Goal: Contribute content: Contribute content

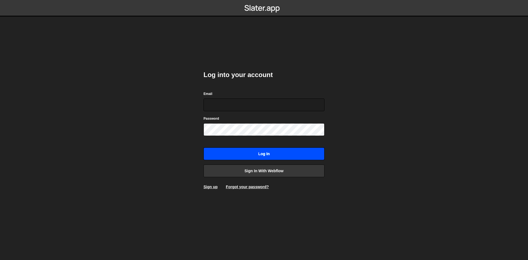
type input "alexandre@mekaa.co"
click at [234, 154] on input "Log in" at bounding box center [263, 153] width 121 height 13
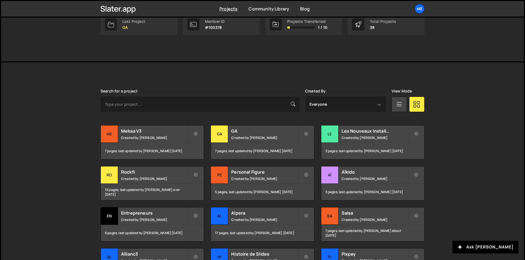
scroll to position [96, 0]
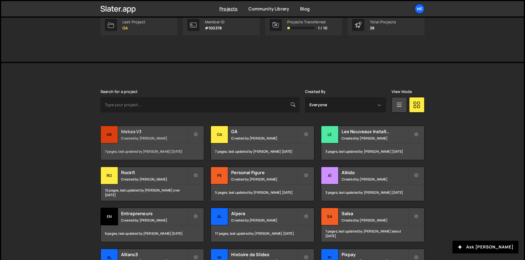
click at [154, 132] on h2 "Mekaa V3" at bounding box center [154, 131] width 66 height 6
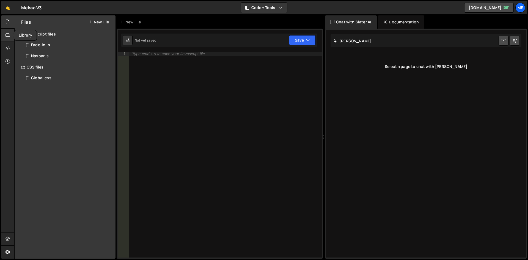
click at [8, 35] on icon at bounding box center [7, 35] width 4 height 6
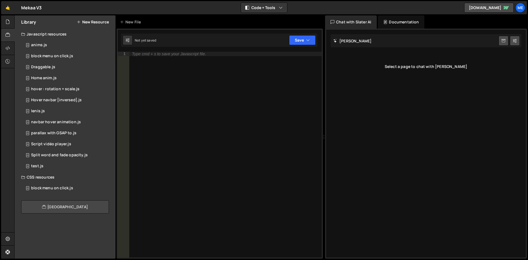
click at [43, 210] on link "[GEOGRAPHIC_DATA]" at bounding box center [65, 206] width 88 height 13
click at [91, 22] on button "New Resource" at bounding box center [93, 22] width 32 height 4
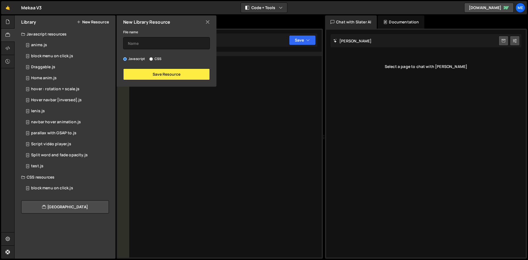
click at [92, 21] on button "New Resource" at bounding box center [93, 22] width 32 height 4
click at [102, 28] on div "Library New Resource" at bounding box center [65, 21] width 101 height 13
click at [104, 20] on button "New Resource" at bounding box center [93, 22] width 32 height 4
click at [143, 43] on input "text" at bounding box center [166, 43] width 87 height 12
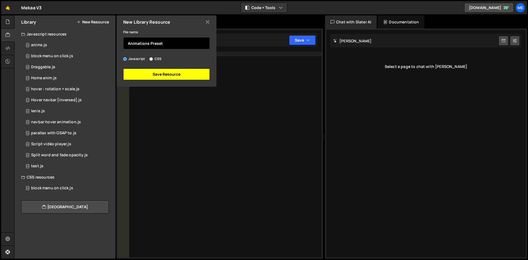
type input "Animations Preset"
click at [145, 73] on button "Save Resource" at bounding box center [166, 74] width 87 height 12
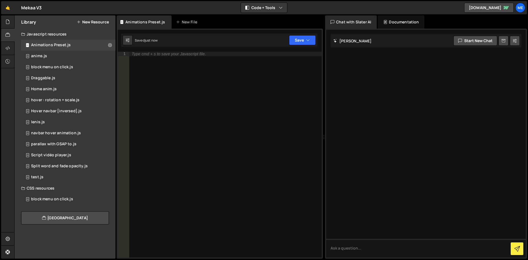
click at [177, 78] on div "Type cmd + s to save your Javascript file." at bounding box center [225, 159] width 193 height 214
click at [112, 48] on button at bounding box center [110, 45] width 10 height 10
click at [178, 61] on div "Type cmd + s to save your Javascript file." at bounding box center [225, 159] width 193 height 214
click at [521, 9] on div "Me" at bounding box center [520, 8] width 10 height 10
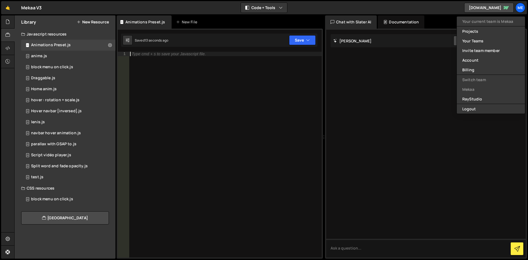
click at [214, 59] on div "Type cmd + s to save your Javascript file." at bounding box center [225, 159] width 193 height 214
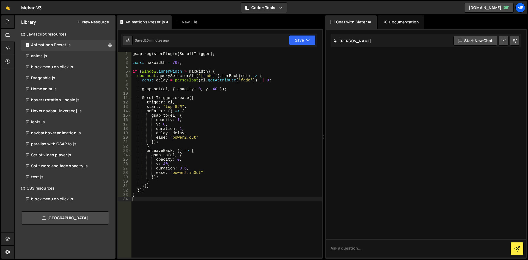
click at [183, 213] on div "gsap . registerPlugin ( ScrollTrigger ) ; const maxWidth = 768 ; if ( window . …" at bounding box center [226, 159] width 190 height 214
paste textarea "}"
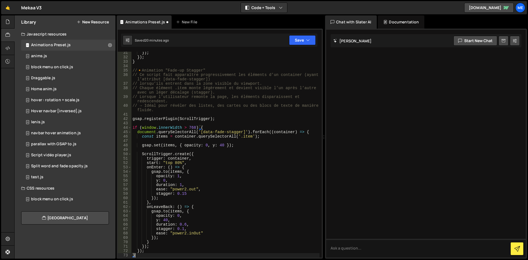
click at [136, 76] on div "}) ; }) ; } // 🔸 Animation "Fade-up Stagger" // Ce script fait apparaître progr…" at bounding box center [225, 158] width 188 height 214
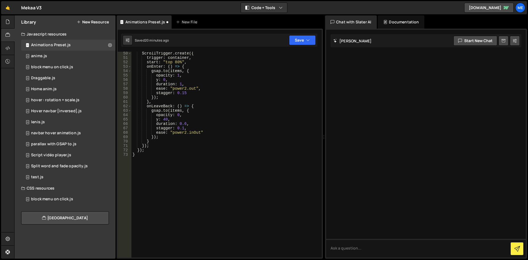
scroll to position [234, 0]
click at [148, 160] on div "ScrollTrigger . create ({ trigger : container , start : "top 80%" , onEnter : (…" at bounding box center [225, 158] width 188 height 214
type textarea "}"
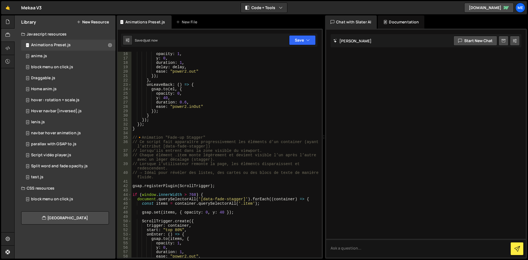
scroll to position [0, 0]
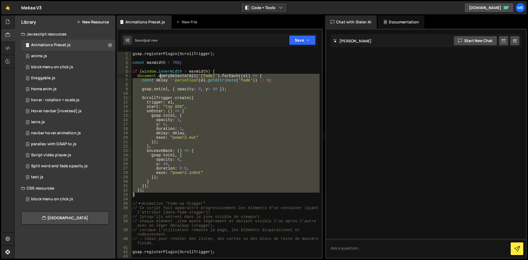
drag, startPoint x: 163, startPoint y: 195, endPoint x: 178, endPoint y: 134, distance: 62.8
click at [160, 81] on div "gsap . registerPlugin ( ScrollTrigger ) ; const maxWidth = 768 ; if ( window . …" at bounding box center [225, 159] width 188 height 214
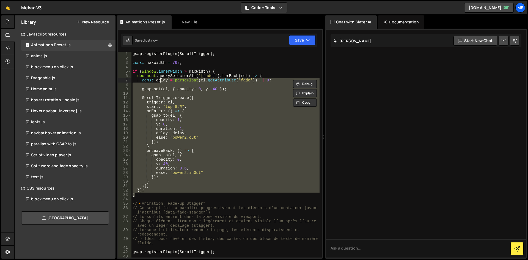
click at [186, 166] on div "gsap . registerPlugin ( ScrollTrigger ) ; const maxWidth = 768 ; if ( window . …" at bounding box center [225, 155] width 188 height 206
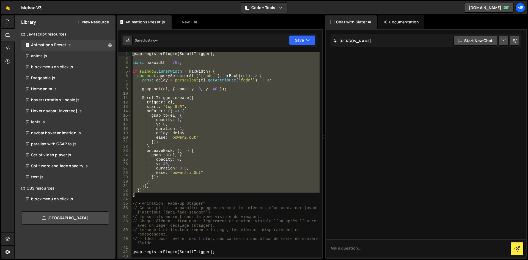
drag, startPoint x: 152, startPoint y: 192, endPoint x: 99, endPoint y: 23, distance: 177.6
click at [99, 23] on div "Files New File Javascript files 1 Fade-in.js 0 1 Navbar.js 0 CSS files Global.c…" at bounding box center [270, 136] width 513 height 243
type textarea "gsap.registerPlugin(ScrollTrigger);"
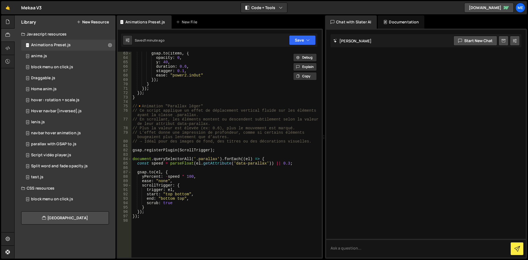
scroll to position [324, 0]
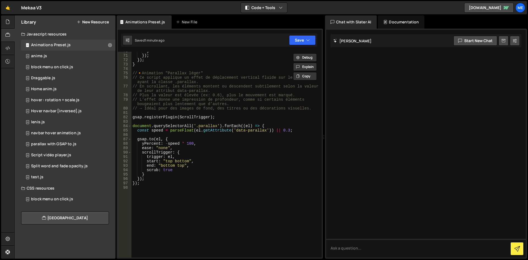
click at [149, 192] on div "} }) ; }) ; } // 🔸 Animation "Parallax léger" // Ce script applique un effet de…" at bounding box center [225, 156] width 188 height 214
click at [153, 185] on div "} }) ; }) ; } // 🔸 Animation "Parallax léger" // Ce script applique un effet de…" at bounding box center [225, 156] width 188 height 214
type textarea "});"
paste textarea
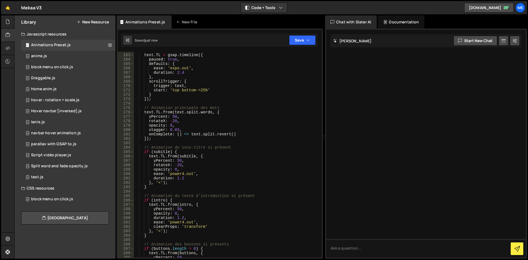
scroll to position [777, 0]
drag, startPoint x: 322, startPoint y: 190, endPoint x: 315, endPoint y: 140, distance: 51.3
click at [315, 140] on div "1 Type cmd + s to save your Javascript file. הההההההההההההההההההההההההההההההההה…" at bounding box center [219, 144] width 206 height 230
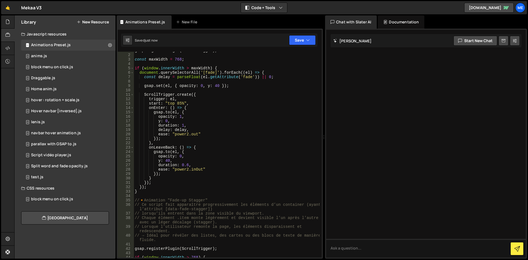
scroll to position [0, 0]
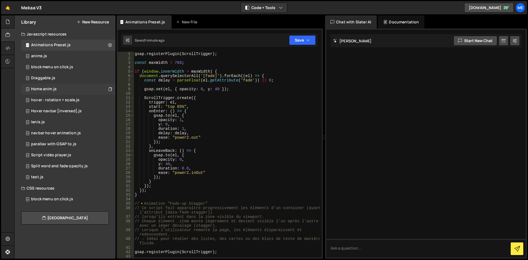
click at [41, 87] on div "Home anim.js" at bounding box center [44, 89] width 26 height 5
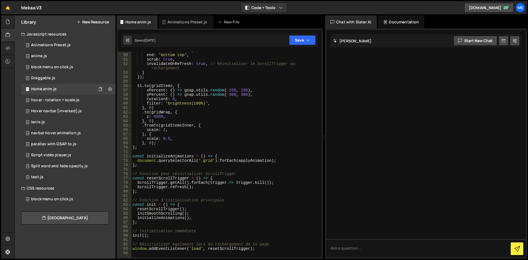
scroll to position [214, 0]
click at [47, 74] on div "Draggable.js 0" at bounding box center [68, 78] width 94 height 11
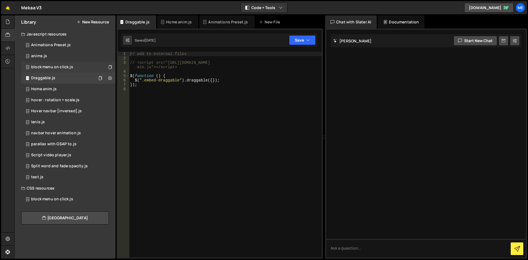
click at [55, 71] on div "block menu on click.js 0" at bounding box center [68, 67] width 94 height 11
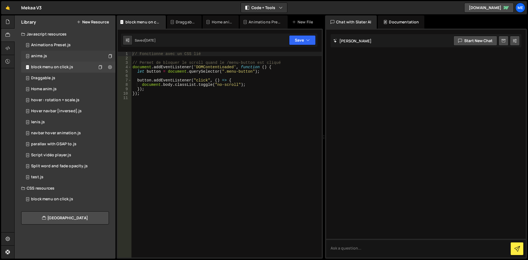
click at [55, 57] on div "anims.js 0" at bounding box center [68, 56] width 94 height 11
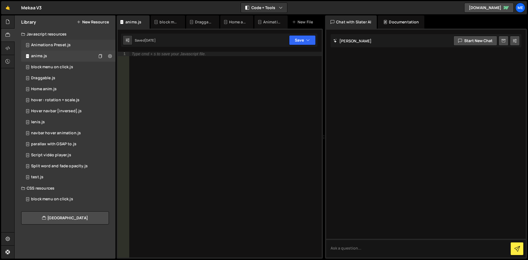
click at [53, 43] on div "Animations Preset.js" at bounding box center [51, 45] width 40 height 5
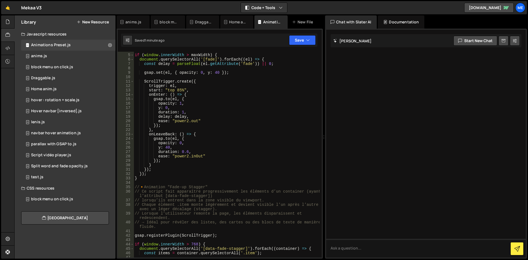
scroll to position [0, 0]
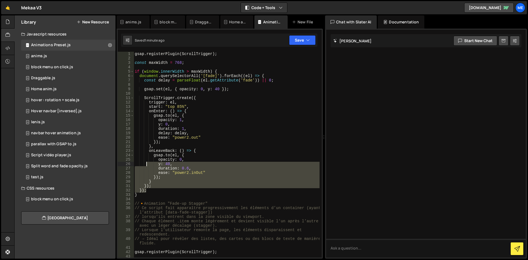
drag, startPoint x: 154, startPoint y: 191, endPoint x: 146, endPoint y: 165, distance: 26.8
click at [146, 165] on div "gsap . registerPlugin ( ScrollTrigger ) ; const maxWidth = 768 ; if ( window . …" at bounding box center [227, 159] width 186 height 214
click at [148, 191] on div "gsap . registerPlugin ( ScrollTrigger ) ; const maxWidth = 768 ; if ( window . …" at bounding box center [227, 155] width 186 height 206
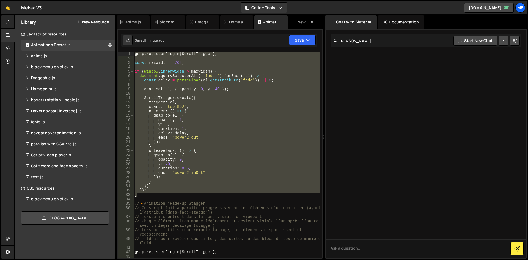
drag, startPoint x: 154, startPoint y: 196, endPoint x: 115, endPoint y: 39, distance: 162.2
click at [116, 39] on div "Files New File Javascript files 1 Fade-in.js 0 1 Navbar.js 0 CSS files Global.c…" at bounding box center [270, 136] width 513 height 243
type textarea "gsap.registerPlugin(ScrollTrigger);"
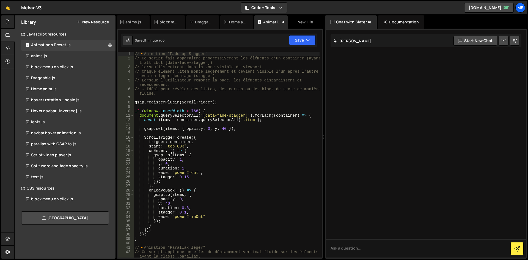
scroll to position [115, 0]
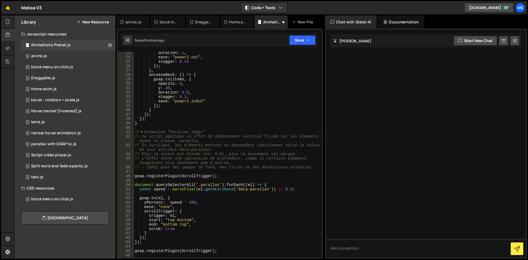
click at [258, 120] on div "duration : 1 , ease : "power2.out" , stagger : 0.15 }) ; } , onLeaveBack : ( ) …" at bounding box center [227, 158] width 186 height 214
type textarea "});"
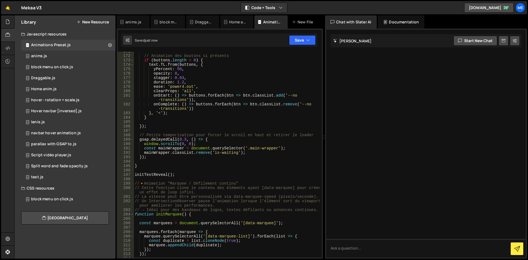
scroll to position [0, 0]
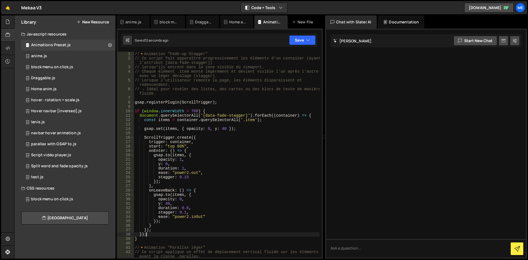
click at [94, 23] on button "New Resource" at bounding box center [93, 22] width 32 height 4
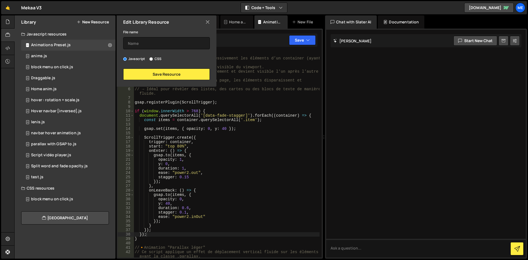
click at [309, 103] on div "// 🔸 Animation "Fade-up Stagger" // Ce script fait apparaître progressivement l…" at bounding box center [227, 161] width 186 height 219
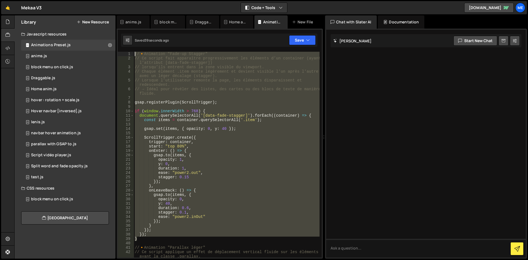
drag, startPoint x: 143, startPoint y: 231, endPoint x: 118, endPoint y: 36, distance: 196.7
click at [118, 36] on div "1 Type cmd + s to save your Javascript file. הההההההההההההההההההההההההההההההההה…" at bounding box center [219, 144] width 206 height 230
click at [142, 238] on div "// 🔸 Animation "Fade-up Stagger" // Ce script fait apparaître progressivement l…" at bounding box center [227, 155] width 186 height 206
drag, startPoint x: 142, startPoint y: 237, endPoint x: 118, endPoint y: 39, distance: 199.0
click at [126, 42] on div "Debug Explain Copy anims.js block menu on click.js Draggable.js Home anim.js An…" at bounding box center [219, 136] width 206 height 243
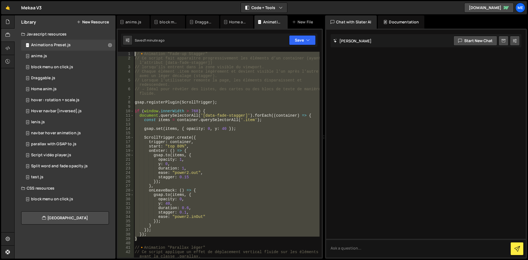
paste textarea "}"
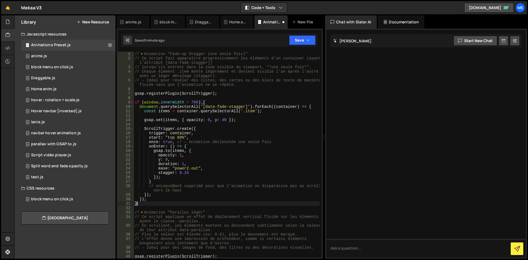
click at [194, 154] on div "// 🔸 Animation "Fade-up Stagger (une seule fois)" // Ce script fait apparaître …" at bounding box center [227, 159] width 186 height 214
type textarea "opacity: 1,"
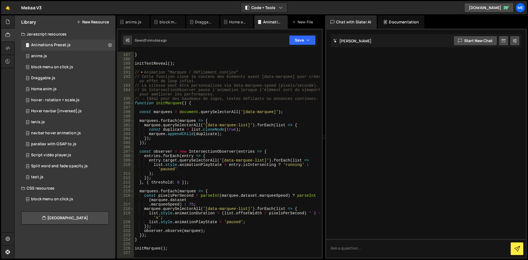
scroll to position [887, 0]
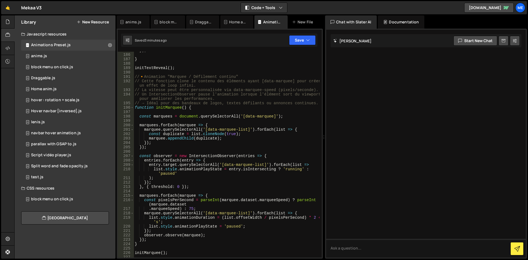
click at [78, 21] on icon at bounding box center [79, 22] width 4 height 4
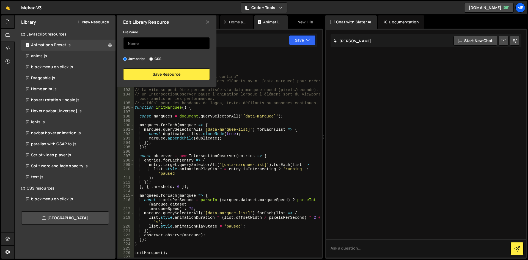
click at [131, 41] on input "text" at bounding box center [166, 43] width 87 height 12
type input "Marquee Infini"
click at [173, 65] on div "File name Marquee Infini Javascript CSS Save Resource" at bounding box center [166, 54] width 100 height 51
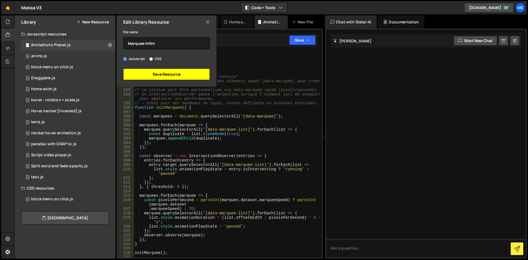
click at [168, 74] on button "Save Resource" at bounding box center [166, 74] width 87 height 12
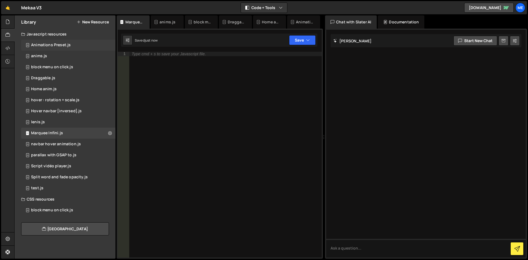
click at [67, 43] on div "Animations Preset.js" at bounding box center [51, 45] width 40 height 5
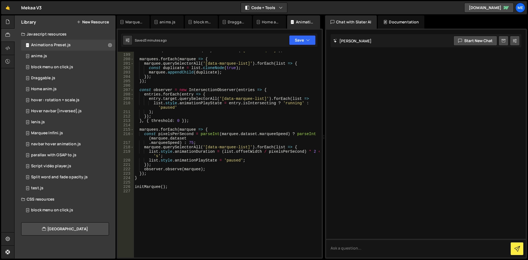
scroll to position [986, 0]
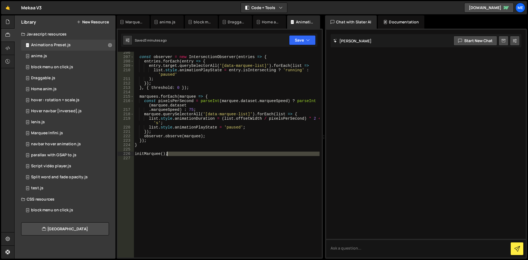
drag, startPoint x: 181, startPoint y: 157, endPoint x: 174, endPoint y: 135, distance: 23.2
click at [174, 134] on div "const observer = new IntersectionObserver ( entries => { entries . forEach ( en…" at bounding box center [227, 157] width 186 height 214
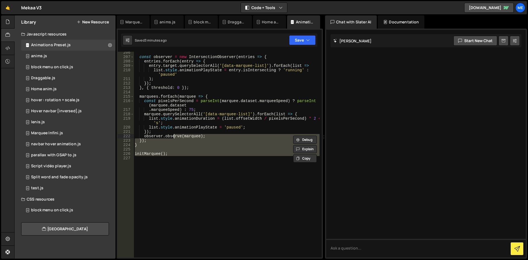
click at [177, 155] on div "const observer = new IntersectionObserver ( entries => { entries . forEach ( en…" at bounding box center [227, 155] width 186 height 206
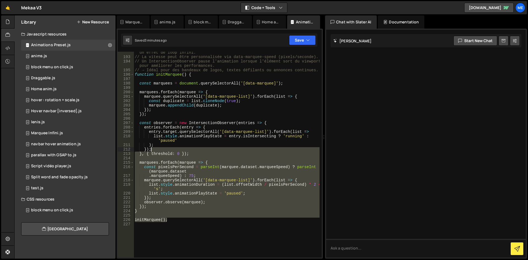
scroll to position [838, 0]
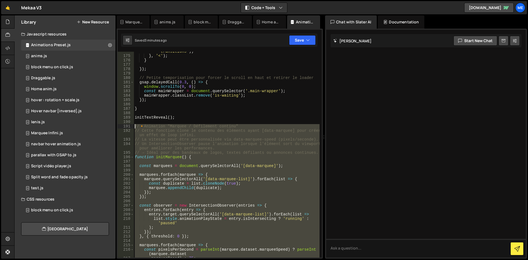
drag, startPoint x: 171, startPoint y: 152, endPoint x: 132, endPoint y: 125, distance: 47.1
click at [132, 125] on div "initMarquee(); 174 175 176 177 178 179 180 181 182 183 184 185 186 187 188 189 …" at bounding box center [220, 155] width 204 height 206
type textarea "// 🔸 Animation "Marquee / Défilement continu" // Cette fonction clone le conten…"
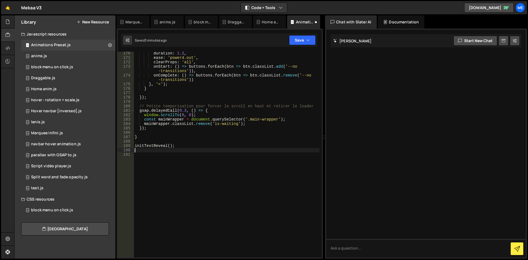
scroll to position [805, 0]
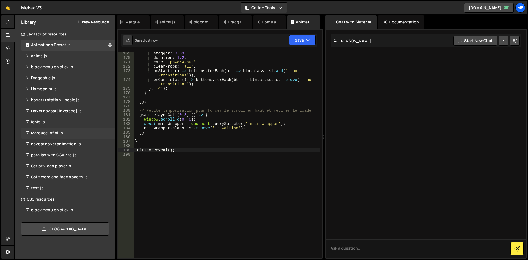
click at [60, 133] on div "Marquee Infini.js" at bounding box center [47, 133] width 32 height 5
type textarea "gsap.delayedCall(0.3, () => {"
click at [262, 115] on div "stagger : 0.03 , duration : 1.2 , ease : 'power4.out' , clearProps : 'all' , on…" at bounding box center [227, 158] width 186 height 214
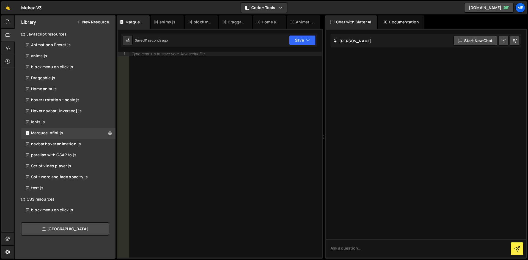
click at [202, 98] on div "Type cmd + s to save your Javascript file." at bounding box center [225, 159] width 193 height 214
paste textarea "initMarquee();"
type textarea "initMarquee();"
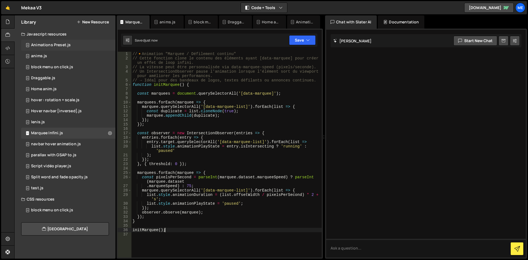
click at [79, 40] on div "Animations Preset.js 0" at bounding box center [68, 45] width 94 height 11
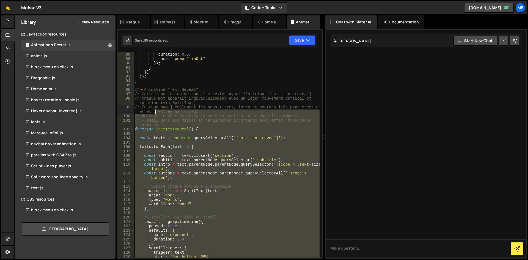
scroll to position [393, 0]
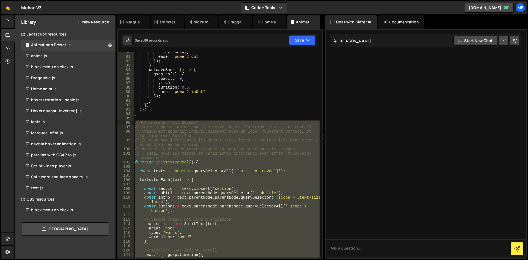
drag, startPoint x: 185, startPoint y: 199, endPoint x: 117, endPoint y: 122, distance: 103.0
click at [117, 122] on div "1 Type cmd + s to save your Javascript file. הההההההההההההההההההההההההההההההההה…" at bounding box center [219, 144] width 206 height 230
type textarea "// 🔸 Animation "Text Reveal" // Cette fonction anime tous les textes ayant l'at…"
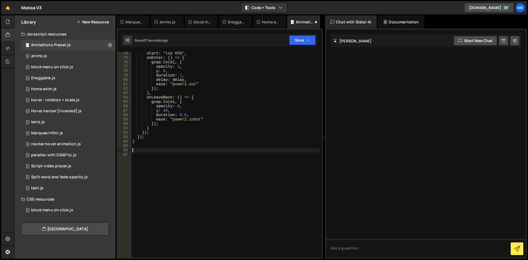
type textarea "}"
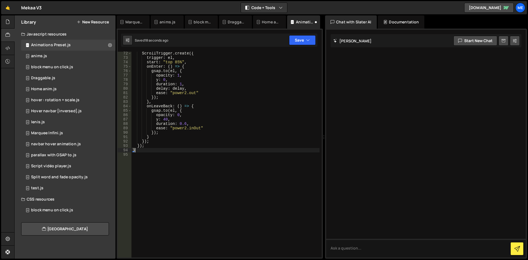
scroll to position [357, 0]
click at [196, 203] on div "ScrollTrigger . create ({ trigger : el , start : "top 85%" , onEnter : ( ) => {…" at bounding box center [225, 158] width 188 height 214
click at [80, 23] on icon at bounding box center [79, 22] width 4 height 4
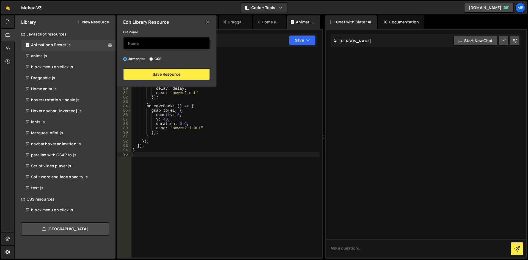
click at [138, 42] on input "text" at bounding box center [166, 43] width 87 height 12
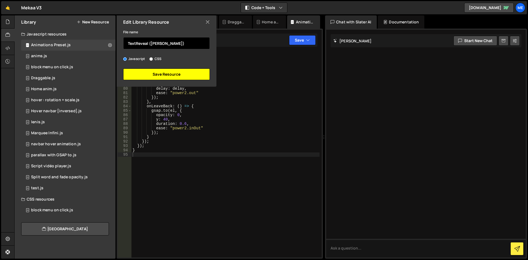
type input "TextReveal (LEO)"
click at [162, 72] on button "Save Resource" at bounding box center [166, 74] width 87 height 12
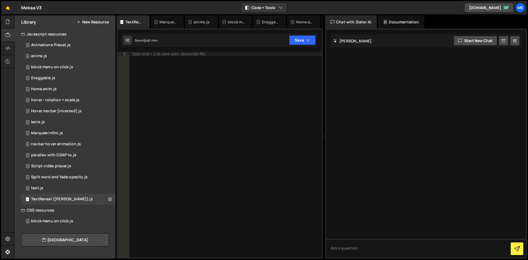
click at [210, 89] on div "Type cmd + s to save your Javascript file." at bounding box center [225, 159] width 193 height 214
paste textarea "initTextReveal();"
type textarea "initTextReveal();"
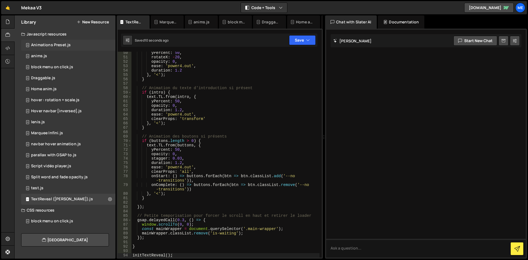
click at [74, 44] on div "Animations Preset.js 0" at bounding box center [68, 45] width 94 height 11
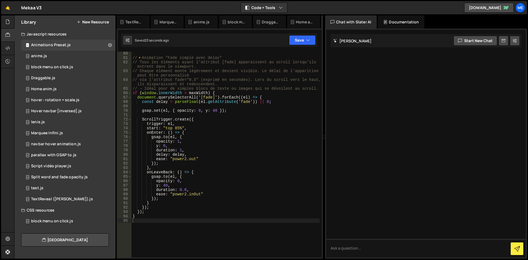
scroll to position [274, 0]
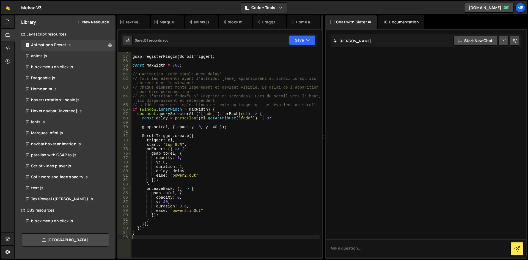
click at [144, 236] on div "gsap . registerPlugin ( ScrollTrigger ) ; const maxWidth = 768 ; // 🔸 Animation…" at bounding box center [225, 157] width 188 height 214
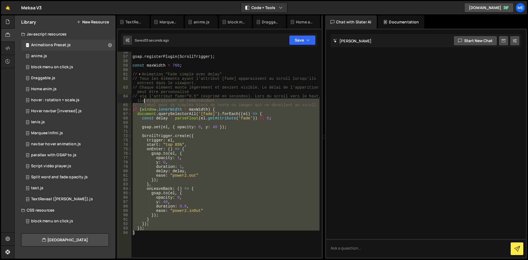
scroll to position [241, 0]
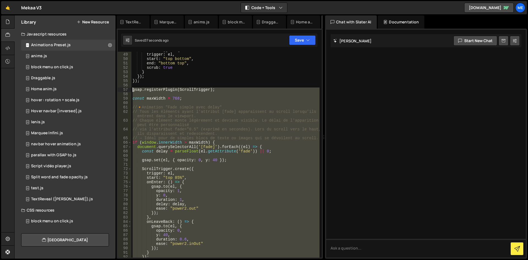
drag, startPoint x: 144, startPoint y: 233, endPoint x: 118, endPoint y: 88, distance: 146.6
click at [118, 88] on div "} 48 49 50 51 52 53 54 55 56 57 58 59 60 61 62 63 64 65 66 67 68 69 70 71 72 73…" at bounding box center [220, 155] width 204 height 206
type textarea "gsap.registerPlugin(ScrollTrigger);"
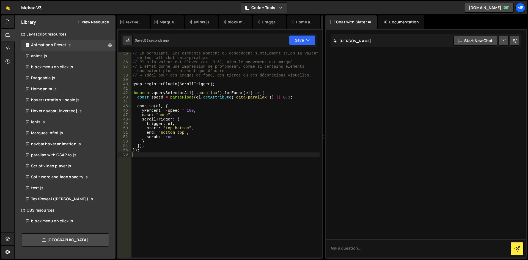
type textarea "});"
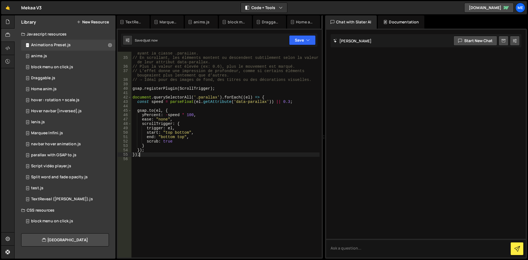
scroll to position [135, 0]
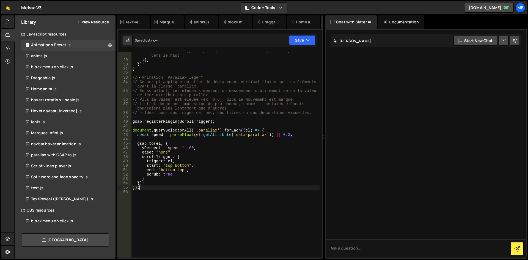
click at [92, 22] on button "New Resource" at bounding box center [93, 22] width 32 height 4
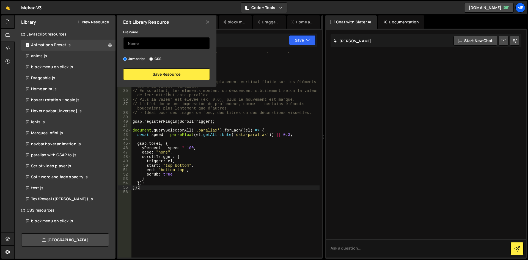
click at [151, 41] on input "text" at bounding box center [166, 43] width 87 height 12
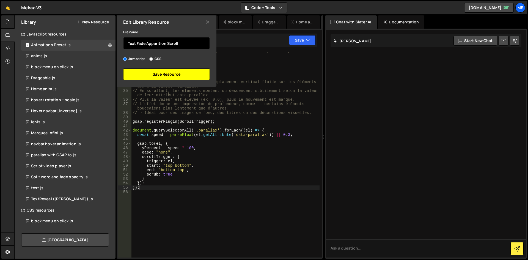
type input "Text Fade Apparition Scroll"
click at [167, 72] on button "Save Resource" at bounding box center [166, 74] width 87 height 12
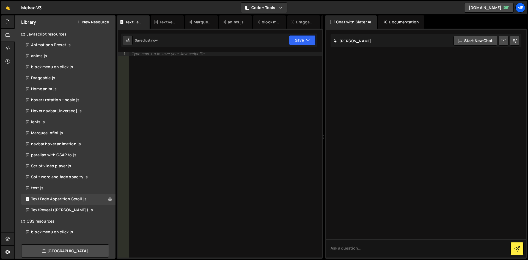
click at [180, 75] on div "Type cmd + s to save your Javascript file." at bounding box center [225, 159] width 193 height 214
paste textarea "}"
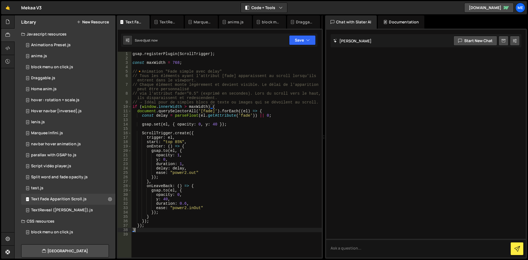
click at [187, 116] on div "gsap . registerPlugin ( ScrollTrigger ) ; const maxWidth = 768 ; // 🔸 Animation…" at bounding box center [226, 159] width 190 height 214
click at [215, 136] on div "gsap . registerPlugin ( ScrollTrigger ) ; const maxWidth = 768 ; // 🔸 Animation…" at bounding box center [226, 159] width 190 height 214
type textarea "trigger: el,"
click at [79, 46] on div "Animations Preset.js 0" at bounding box center [68, 45] width 94 height 11
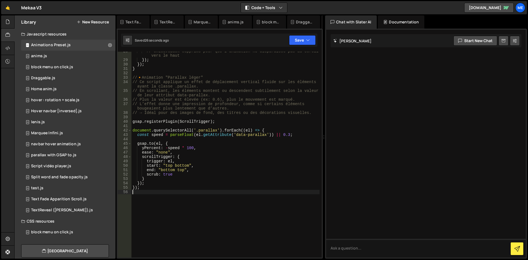
click at [150, 190] on div "// onLeaveBack supprimé pour que l'animation ne disparaisse pas au scroll vers …" at bounding box center [225, 158] width 188 height 219
click at [151, 186] on div "// onLeaveBack supprimé pour que l'animation ne disparaisse pas au scroll vers …" at bounding box center [225, 158] width 188 height 219
type textarea "});"
click at [153, 190] on div "// onLeaveBack supprimé pour que l'animation ne disparaisse pas au scroll vers …" at bounding box center [225, 158] width 188 height 219
click at [154, 189] on div "// onLeaveBack supprimé pour que l'animation ne disparaisse pas au scroll vers …" at bounding box center [225, 158] width 188 height 219
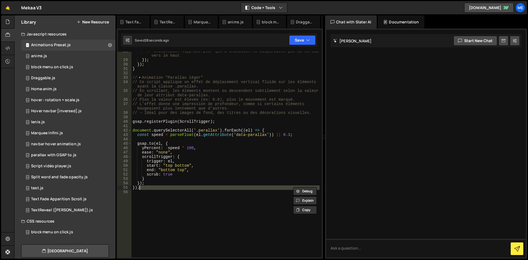
click at [153, 188] on div "// onLeaveBack supprimé pour que l'animation ne disparaisse pas au scroll vers …" at bounding box center [225, 155] width 188 height 206
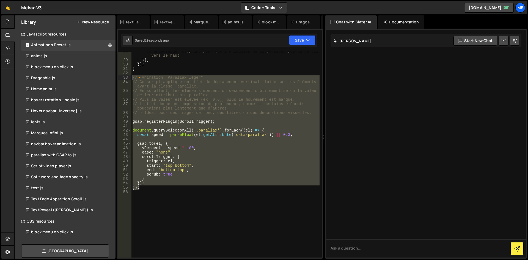
type textarea "// 🔸 Animation "Parallax léger" // Ce script applique un effet de déplacement v…"
drag, startPoint x: 152, startPoint y: 188, endPoint x: 120, endPoint y: 79, distance: 114.1
click at [120, 79] on div "// 🔸 Animation "Parallax léger" // Ce script applique un effet de déplacement v…" at bounding box center [220, 155] width 204 height 206
click at [104, 19] on div "Library New Resource" at bounding box center [65, 21] width 101 height 13
click at [102, 24] on button "New Resource" at bounding box center [93, 22] width 32 height 4
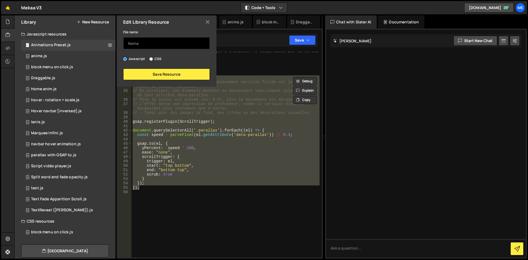
click at [137, 42] on input "text" at bounding box center [166, 43] width 87 height 12
paste input "// 🔸 Animation "Parallax léger" // Ce script applique un effet de déplacement v…"
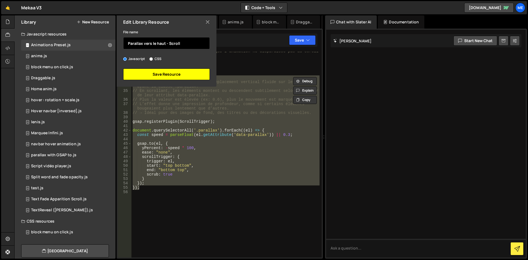
type input "Parallax vers le haut - Scroll"
click at [150, 76] on button "Save Resource" at bounding box center [166, 74] width 87 height 12
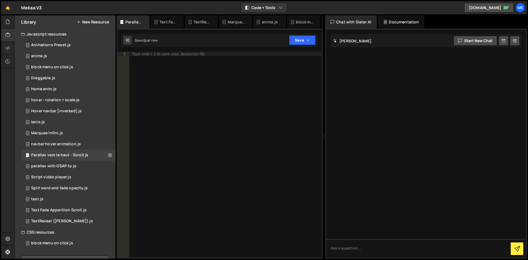
click at [191, 77] on div "Type cmd + s to save your Javascript file." at bounding box center [225, 159] width 193 height 214
paste textarea "});"
type textarea "});"
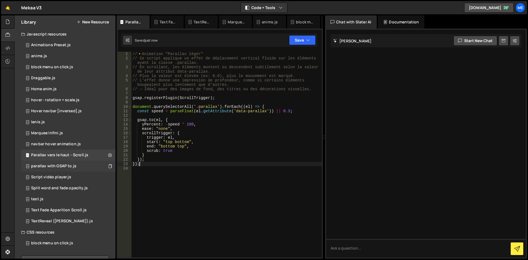
click at [89, 163] on div "parallax with GSAP to.js 0" at bounding box center [68, 165] width 94 height 11
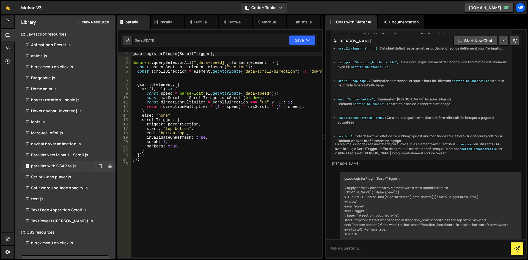
scroll to position [704, 0]
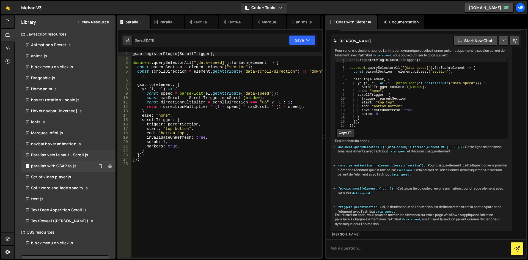
click at [87, 160] on div "Parallax vers le haut - Scroll.js 0" at bounding box center [68, 154] width 94 height 11
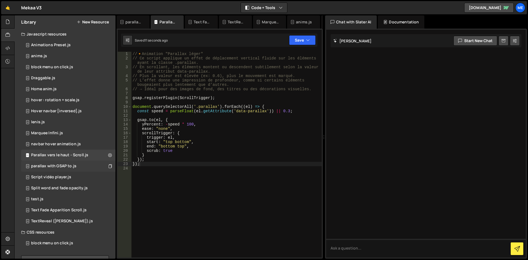
click at [72, 168] on div "parallax with GSAP to.js" at bounding box center [53, 165] width 45 height 5
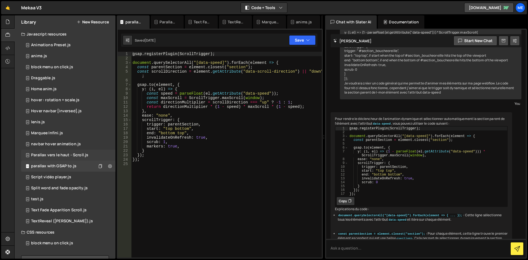
scroll to position [704, 0]
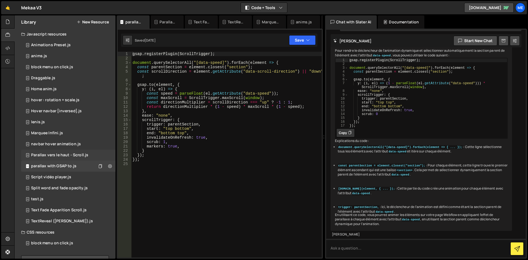
click at [71, 159] on div "Parallax vers le haut - Scroll.js 0" at bounding box center [68, 154] width 94 height 11
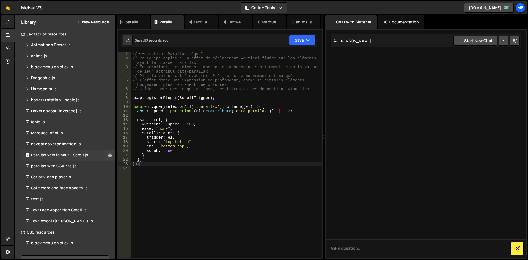
scroll to position [0, 0]
click at [71, 170] on div "parallax with GSAP to.js 0" at bounding box center [68, 165] width 94 height 11
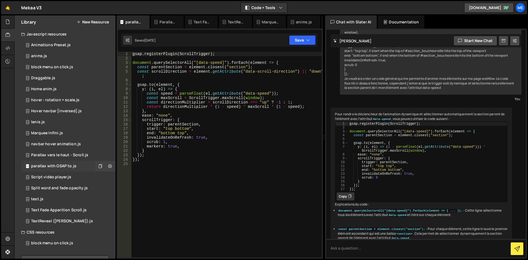
scroll to position [704, 0]
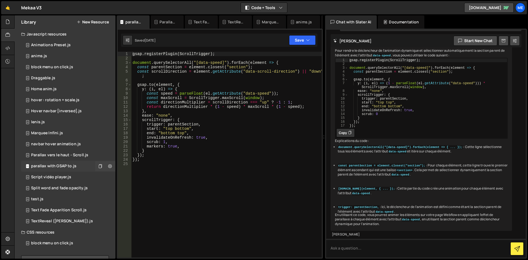
click at [72, 162] on div "parallax with GSAP to.js 0" at bounding box center [68, 165] width 94 height 11
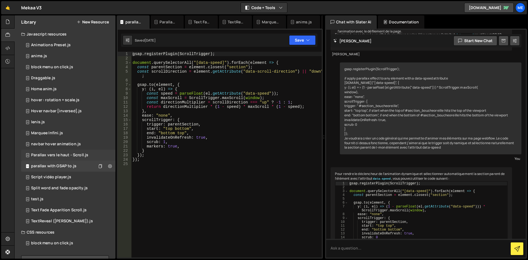
click at [74, 156] on div "Parallax vers le haut - Scroll.js" at bounding box center [59, 154] width 57 height 5
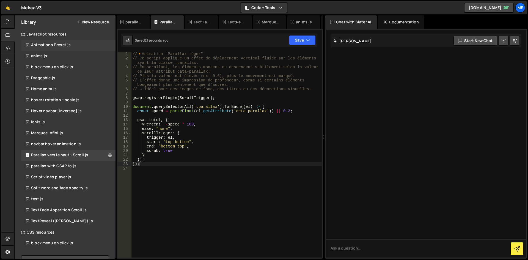
click at [71, 40] on div "Animations Preset.js 0" at bounding box center [68, 45] width 94 height 11
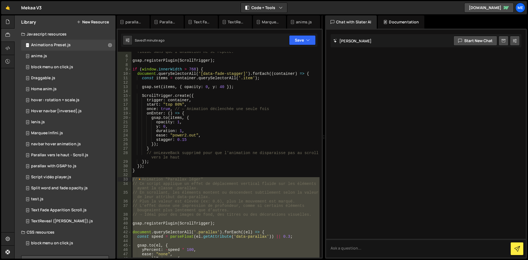
scroll to position [132, 0]
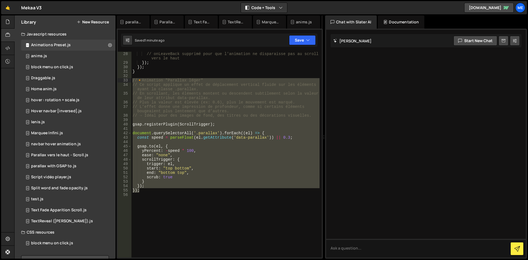
click at [164, 152] on div "// onLeaveBack supprimé pour que l'animation ne disparaisse pas au scroll vers …" at bounding box center [225, 155] width 188 height 206
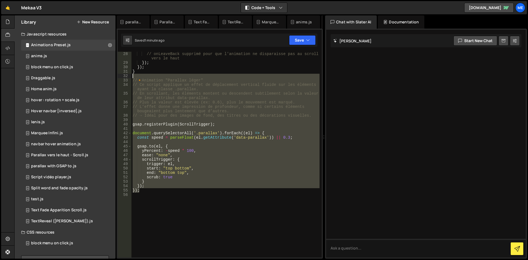
drag, startPoint x: 140, startPoint y: 191, endPoint x: 118, endPoint y: 76, distance: 117.0
click at [118, 76] on div "yPercent: -speed * 100, 28 29 30 31 32 33 34 35 36 37 38 39 40 41 42 43 44 45 4…" at bounding box center [220, 155] width 204 height 206
type textarea "// 🔸 Animation "Parallax léger""
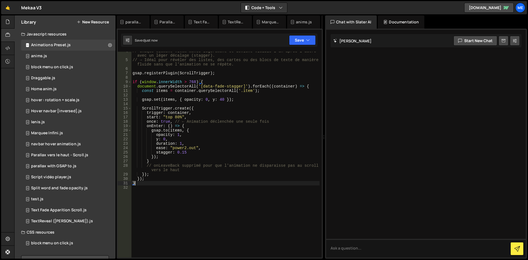
scroll to position [0, 0]
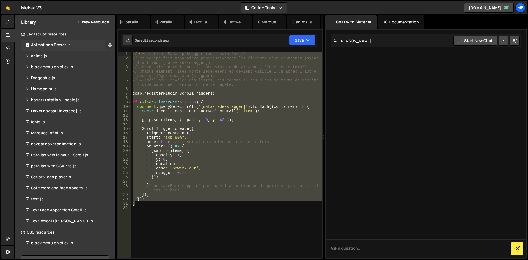
drag, startPoint x: 149, startPoint y: 205, endPoint x: 112, endPoint y: 44, distance: 165.2
click at [112, 44] on div "Files New File Javascript files 1 Fade-in.js 0 1 Navbar.js 0 CSS files Global.c…" at bounding box center [270, 136] width 513 height 243
click at [203, 203] on div "// 🔸 Animation "Fade-up Stagger (une seule fois)" // Ce script fait apparaître …" at bounding box center [226, 155] width 190 height 206
drag, startPoint x: 175, startPoint y: 201, endPoint x: 110, endPoint y: 31, distance: 182.4
click at [110, 31] on div "Files New File Javascript files 1 Fade-in.js 0 1 Navbar.js 0 CSS files Global.c…" at bounding box center [270, 136] width 513 height 243
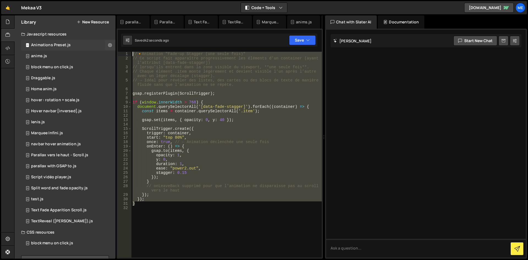
type textarea "// 🔸 Animation "Fade-up Stagger (une seule fois)" // Ce script fait apparaître …"
click at [110, 44] on button at bounding box center [110, 45] width 10 height 10
click at [142, 57] on button "Edit File Settings" at bounding box center [143, 56] width 54 height 11
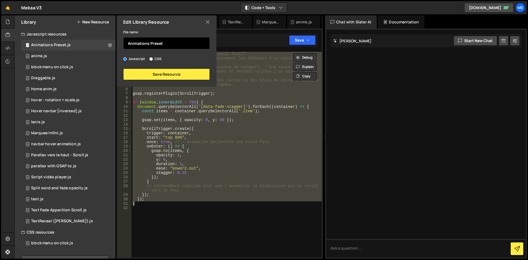
click at [164, 43] on input "Animations Preset" at bounding box center [166, 43] width 87 height 12
type input "Apparition les uns après les autres - Scroll"
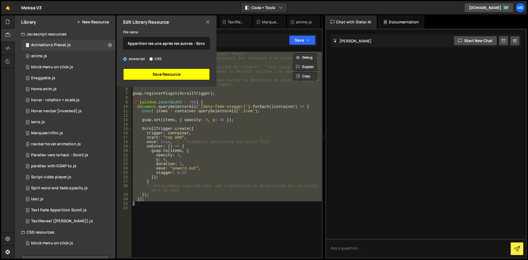
scroll to position [0, 0]
click at [172, 76] on button "Save Resource" at bounding box center [166, 74] width 87 height 12
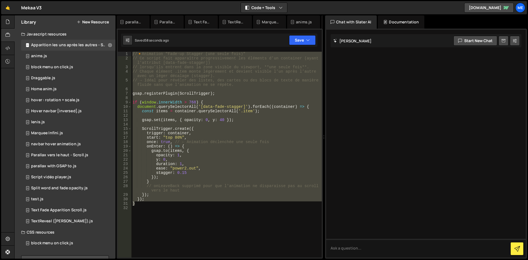
click at [170, 131] on div "// 🔸 Animation "Fade-up Stagger (une seule fois)" // Ce script fait apparaître …" at bounding box center [226, 155] width 190 height 206
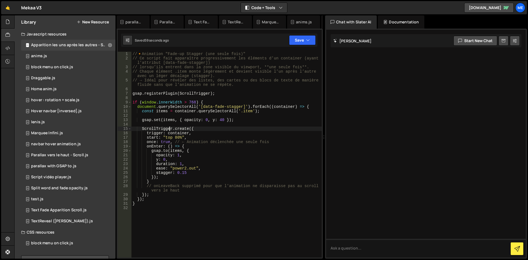
click at [195, 170] on div "// 🔸 Animation "Fade-up Stagger (une seule fois)" // Ce script fait apparaître …" at bounding box center [226, 159] width 190 height 214
type textarea "stagger: 0.15"
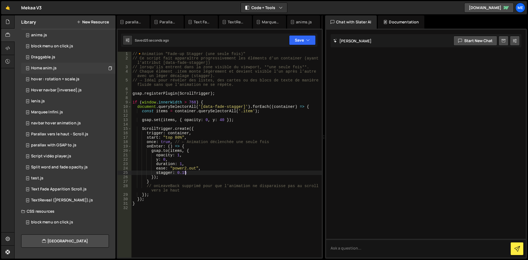
scroll to position [22, 0]
click at [96, 24] on div "Library New Resource" at bounding box center [65, 21] width 101 height 13
click at [95, 20] on button "New Resource" at bounding box center [93, 22] width 32 height 4
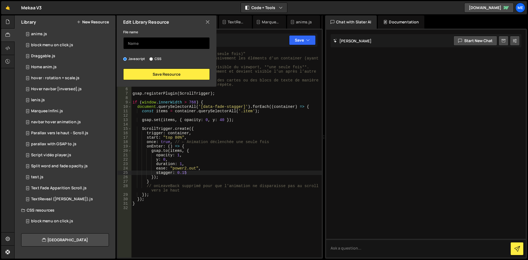
click at [154, 45] on input "text" at bounding box center [166, 43] width 87 height 12
type input "For marquee animation"
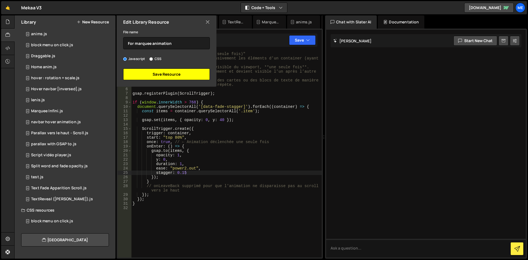
click at [154, 73] on button "Save Resource" at bounding box center [166, 74] width 87 height 12
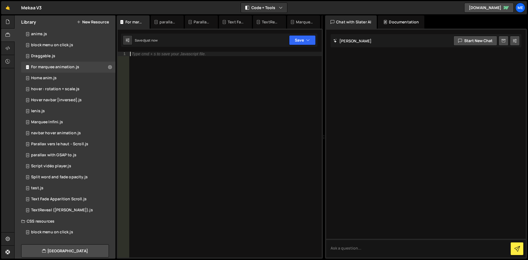
click at [181, 64] on div "Type cmd + s to save your Javascript file." at bounding box center [225, 159] width 193 height 214
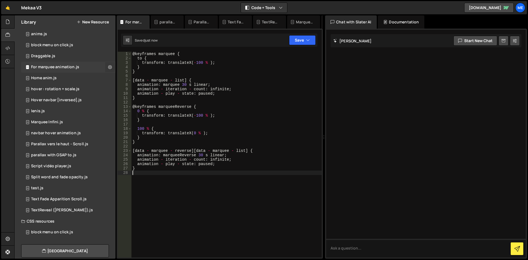
click at [106, 68] on button at bounding box center [110, 67] width 10 height 10
click at [119, 77] on button "Edit File Settings" at bounding box center [143, 78] width 54 height 11
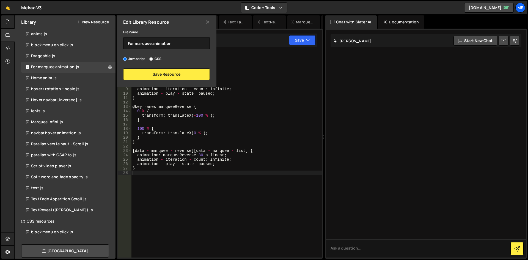
click at [154, 58] on label "CSS" at bounding box center [155, 58] width 12 height 5
click at [153, 58] on input "CSS" at bounding box center [151, 59] width 4 height 4
radio input "true"
click at [156, 73] on button "Save Resource" at bounding box center [166, 74] width 87 height 12
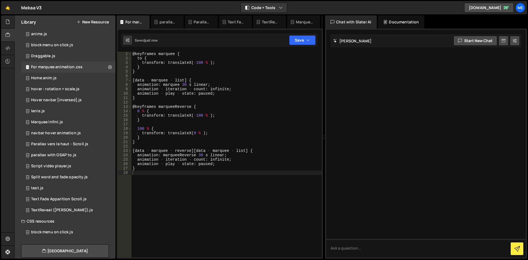
click at [214, 89] on div "@ keyframes marquee { to { transform : translateX ( - 100 % ) ; } } [ data - ma…" at bounding box center [226, 159] width 190 height 214
type textarea "}"
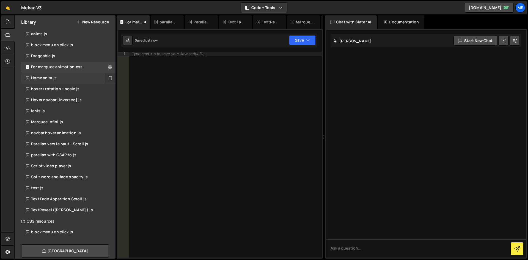
click at [106, 73] on button at bounding box center [110, 78] width 10 height 10
click at [108, 67] on icon at bounding box center [110, 66] width 4 height 5
click at [131, 87] on button "[GEOGRAPHIC_DATA]" at bounding box center [143, 89] width 54 height 11
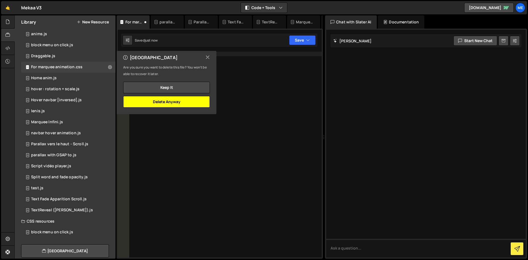
click at [166, 103] on button "Delete Anyway" at bounding box center [166, 102] width 87 height 12
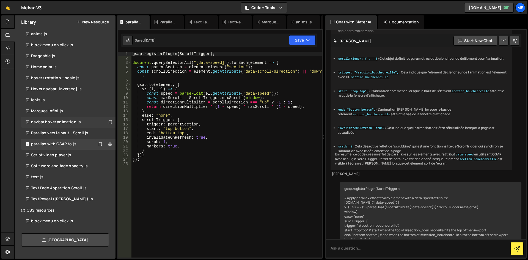
scroll to position [704, 0]
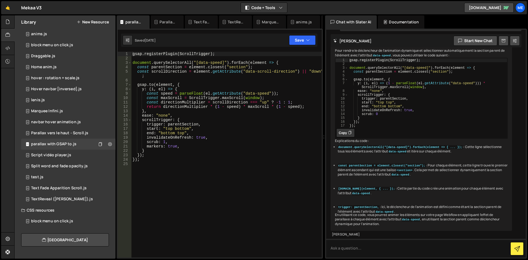
click at [106, 23] on button "New Resource" at bounding box center [93, 22] width 32 height 4
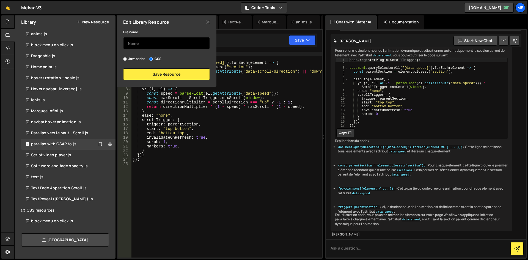
click at [144, 41] on input "text" at bounding box center [166, 43] width 87 height 12
type input "For marquee animaton"
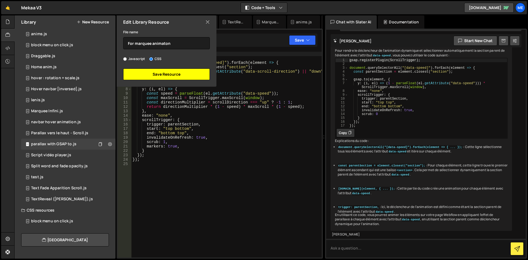
click at [181, 76] on button "Save Resource" at bounding box center [166, 74] width 87 height 12
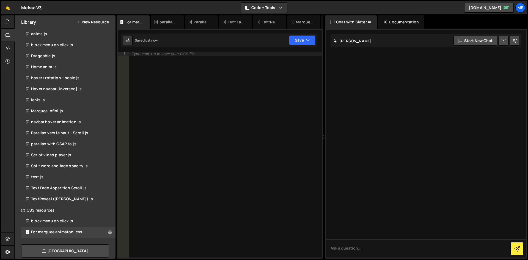
scroll to position [0, 0]
click at [209, 84] on div "Type cmd + s to save your CSS file." at bounding box center [225, 159] width 193 height 214
paste textarea "ScrollTrigger.refresh();"
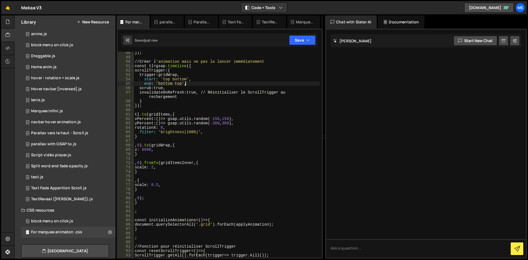
click at [209, 85] on div "} ); // Cr é er l ' animation mais ne pas la lancer immédiatement const tl = gs…" at bounding box center [227, 158] width 186 height 214
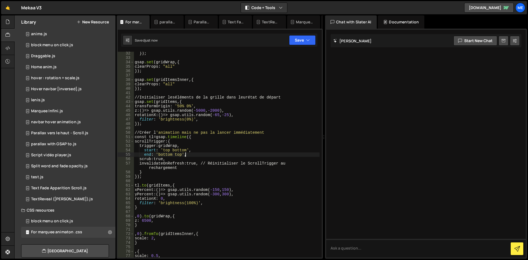
scroll to position [0, 0]
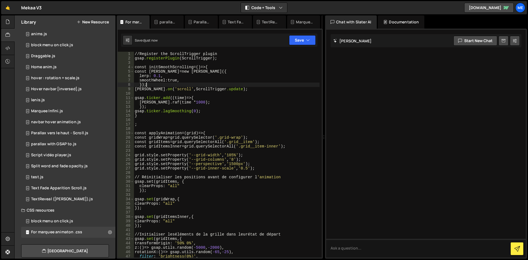
click at [264, 86] on div "// Register the ScrollTrigger plugin gsap .registerPlugin ( ScrollTrigger ); co…" at bounding box center [227, 159] width 186 height 214
type textarea "window.addEventListener('load', resetScrollTrigger);"
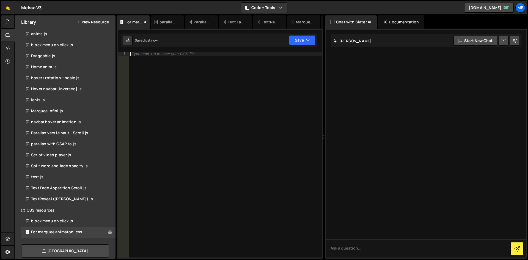
click at [267, 86] on div "Type cmd + s to save your CSS file." at bounding box center [225, 159] width 193 height 214
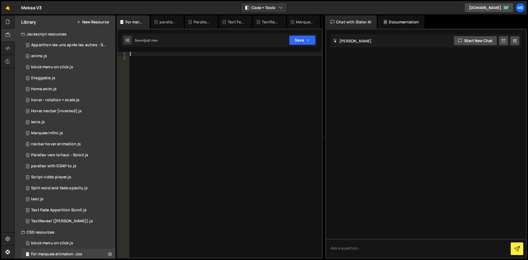
paste textarea "}"
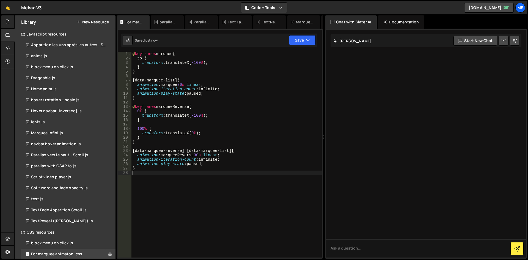
type textarea "}"
click at [95, 20] on button "New Resource" at bounding box center [93, 22] width 32 height 4
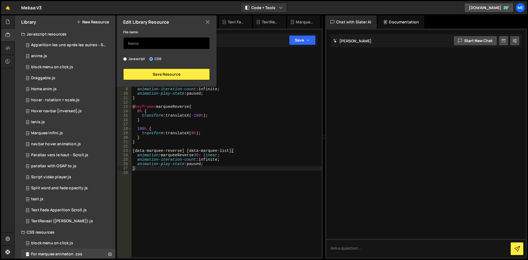
click at [134, 44] on input "text" at bounding box center [166, 43] width 87 height 12
type input "M"
type input "Lenis (bugs affichage fixed)"
click at [126, 57] on input "Javascript" at bounding box center [125, 59] width 4 height 4
radio input "true"
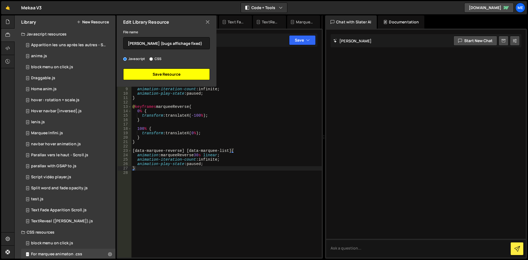
click at [163, 73] on button "Save Resource" at bounding box center [166, 74] width 87 height 12
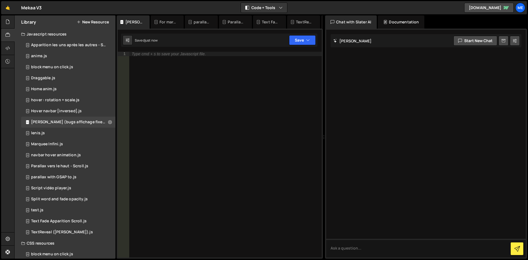
click at [195, 101] on div "Type cmd + s to save your Javascript file." at bounding box center [225, 159] width 193 height 214
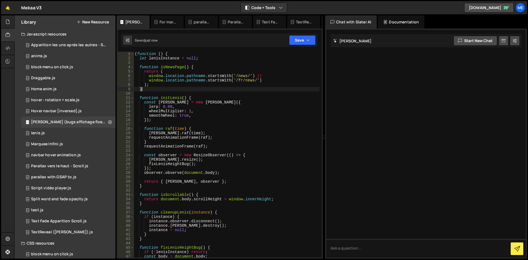
click at [259, 90] on div "( function ( ) { let lenisInstance = null ; function isNewsPage ( ) { return ( …" at bounding box center [227, 159] width 186 height 214
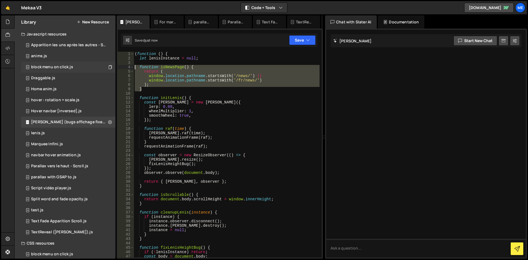
drag, startPoint x: 193, startPoint y: 91, endPoint x: 113, endPoint y: 68, distance: 83.9
click at [113, 68] on div "Files New File Javascript files 1 Fade-in.js 0 1 Navbar.js 0 CSS files Global.c…" at bounding box center [270, 136] width 513 height 243
type textarea "function isNewsPage() { return ("
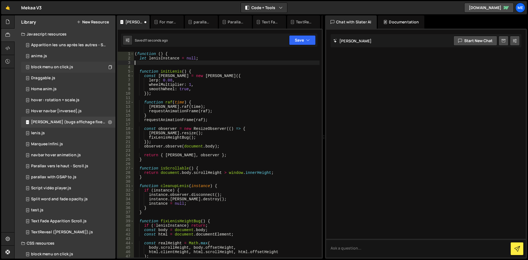
type textarea "let lenisInstance = null;"
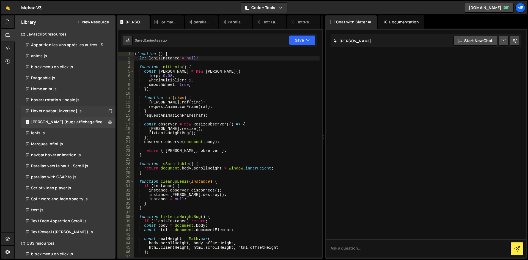
click at [84, 112] on div "Hover navbar [inversed].js 0" at bounding box center [68, 111] width 94 height 11
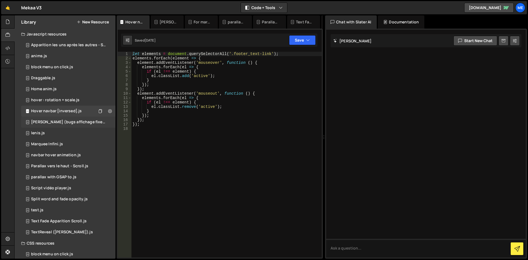
click at [75, 122] on div "Lenis (bugs affichage fixed).js" at bounding box center [69, 122] width 76 height 5
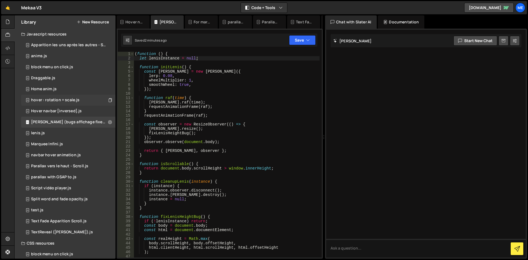
click at [69, 99] on div "hover : rotation + scale.js" at bounding box center [55, 100] width 48 height 5
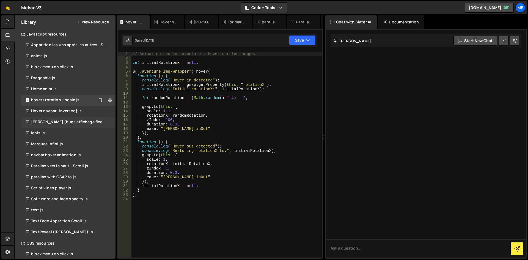
click at [63, 122] on div "Lenis (bugs affichage fixed).js" at bounding box center [69, 122] width 76 height 5
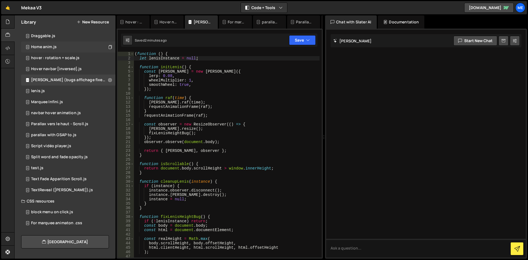
scroll to position [44, 0]
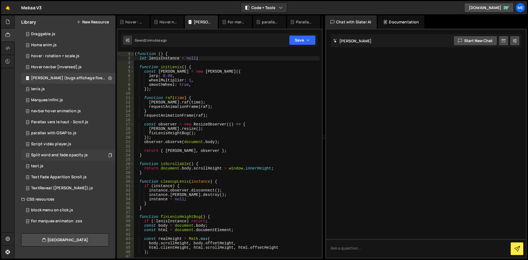
click at [55, 160] on div "Split word and fade opacity.js 0" at bounding box center [68, 154] width 94 height 11
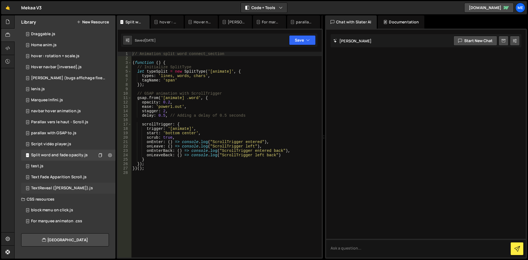
click at [55, 182] on div "TextReveal (LEO).js 0" at bounding box center [68, 187] width 94 height 11
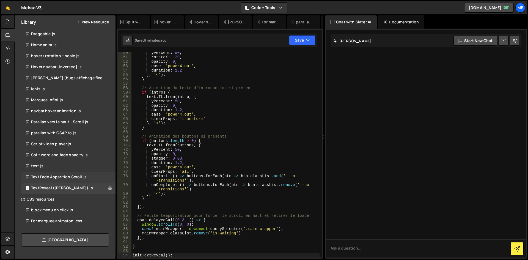
click at [51, 176] on div "Text Fade Apparition Scroll.js" at bounding box center [58, 176] width 55 height 5
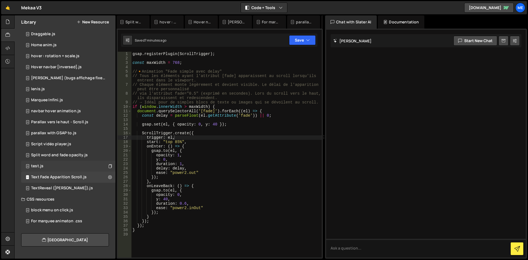
click at [71, 160] on div "test.js 0" at bounding box center [68, 165] width 94 height 11
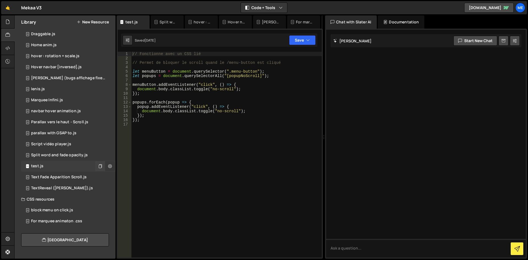
click at [109, 166] on icon at bounding box center [110, 165] width 4 height 5
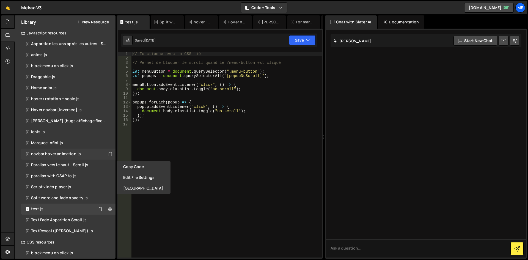
scroll to position [0, 0]
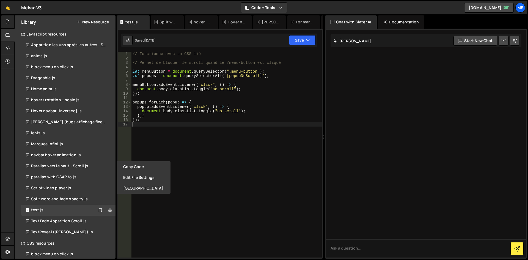
click at [204, 198] on div "// Fonctionne avec un CSS lié // Permet de bloquer le scroll quand le /menu-but…" at bounding box center [226, 159] width 190 height 214
click at [73, 103] on div "hover : rotation + scale.js 0" at bounding box center [68, 100] width 94 height 11
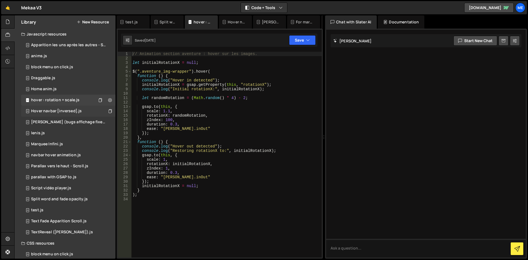
click at [74, 112] on div "Hover navbar [inversed].js" at bounding box center [56, 111] width 51 height 5
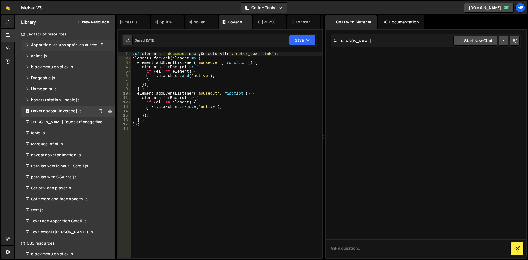
click at [61, 48] on div "Apparition les uns après les autres - Scroll.js 0" at bounding box center [69, 45] width 96 height 11
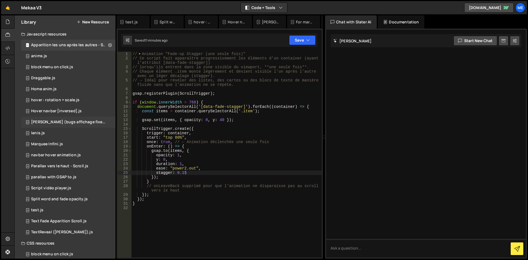
click at [70, 125] on div "Lenis (bugs affichage fixed).js 0" at bounding box center [69, 121] width 96 height 11
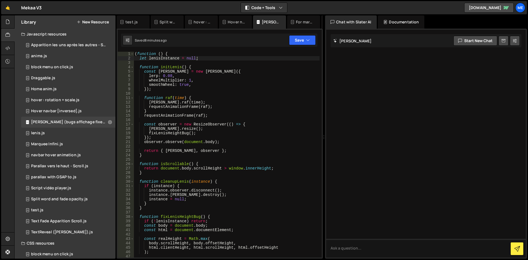
click at [189, 126] on div "( function ( ) { let lenisInstance = null ; function initLenis ( ) { const leni…" at bounding box center [227, 159] width 186 height 214
type textarea "})();"
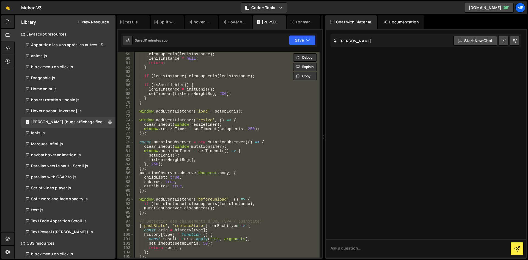
scroll to position [255, 0]
click at [73, 221] on div "Text Fade Apparition Scroll.js" at bounding box center [58, 220] width 55 height 5
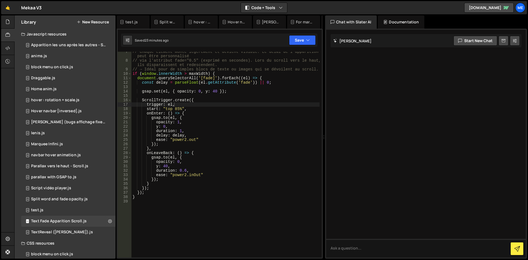
scroll to position [0, 0]
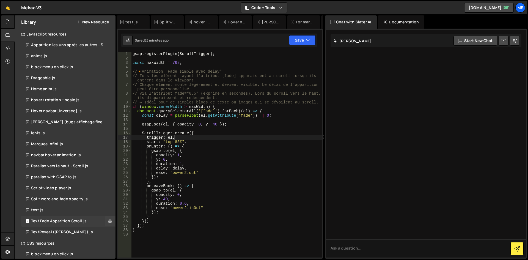
drag, startPoint x: 70, startPoint y: 220, endPoint x: 102, endPoint y: 222, distance: 32.5
click at [96, 225] on div "Text Fade Apparition Scroll.js 0" at bounding box center [68, 220] width 94 height 11
click at [105, 222] on button at bounding box center [110, 221] width 10 height 10
click at [144, 242] on button "Edit File Settings" at bounding box center [143, 242] width 54 height 11
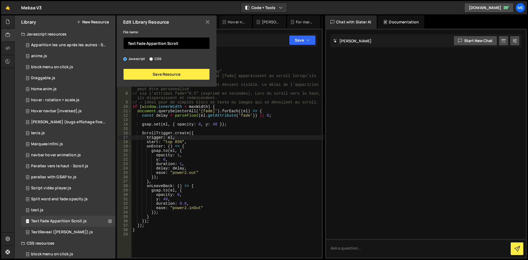
drag, startPoint x: 182, startPoint y: 43, endPoint x: 166, endPoint y: 43, distance: 16.5
click at [166, 43] on input "Text Fade Apparition Scroll" at bounding box center [166, 43] width 87 height 12
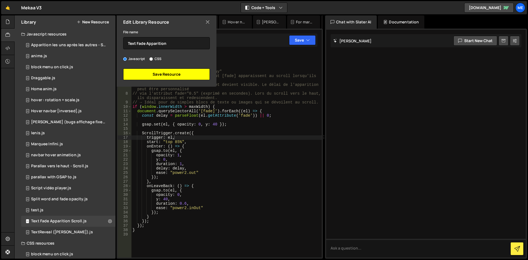
click at [167, 76] on button "Save Resource" at bounding box center [166, 74] width 87 height 12
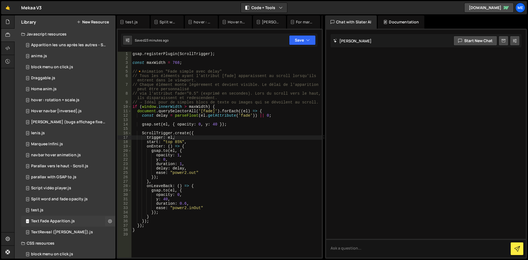
click at [102, 222] on div "Text Fade Apparition.js 0" at bounding box center [68, 220] width 94 height 11
click at [105, 222] on button at bounding box center [110, 221] width 10 height 10
click at [139, 246] on button "Edit File Settings" at bounding box center [143, 242] width 54 height 11
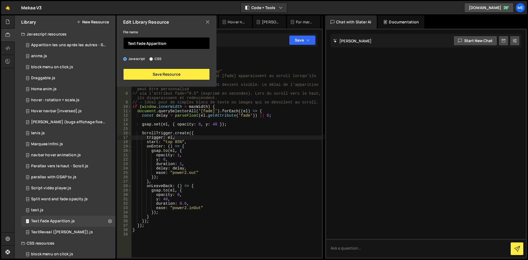
click at [174, 44] on input "Text Fade Apparition" at bounding box center [166, 43] width 87 height 12
click at [212, 25] on div "Edit Library Resource" at bounding box center [166, 21] width 100 height 13
click at [205, 23] on icon at bounding box center [207, 22] width 4 height 6
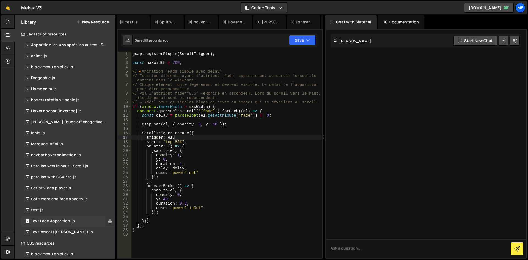
click at [105, 220] on button at bounding box center [110, 221] width 10 height 10
click at [140, 241] on button "Edit File Settings" at bounding box center [143, 242] width 54 height 11
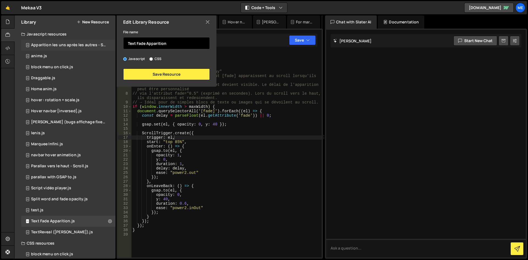
drag, startPoint x: 173, startPoint y: 48, endPoint x: 43, endPoint y: 41, distance: 130.1
click at [70, 41] on div "Library New Resource Javascript resources Apparition les uns après les autres -…" at bounding box center [65, 136] width 101 height 243
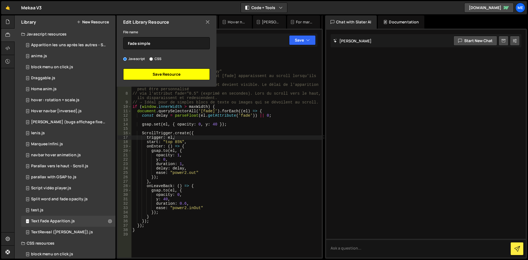
click at [154, 76] on button "Save Resource" at bounding box center [166, 74] width 87 height 12
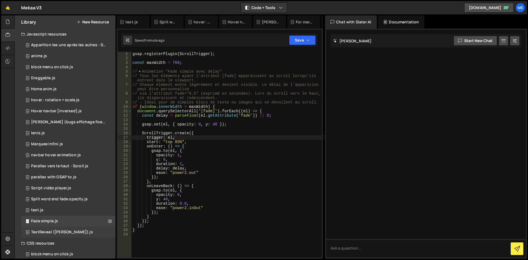
click at [52, 233] on div "TextReveal (LEO).js" at bounding box center [62, 231] width 62 height 5
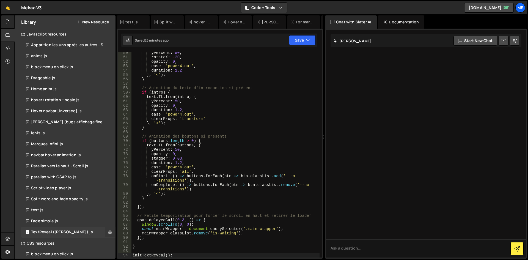
click at [106, 231] on button at bounding box center [110, 232] width 10 height 10
click at [140, 243] on button "Edit File Settings" at bounding box center [143, 242] width 54 height 11
type input "TextReveal (LEO)"
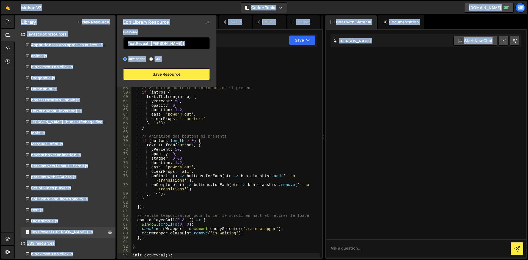
click at [166, 45] on input "TextReveal (LEO)" at bounding box center [166, 43] width 87 height 12
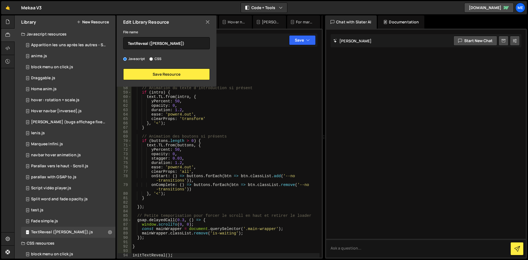
type textarea "onComplete: () => buttons.forEach(btn => btn.classList.remove('--no-transitions…"
click at [222, 185] on div "yPercent : 50 , rotateX : - 20 , opacity : 0 , ease : 'power4.out' , duration :…" at bounding box center [225, 158] width 188 height 214
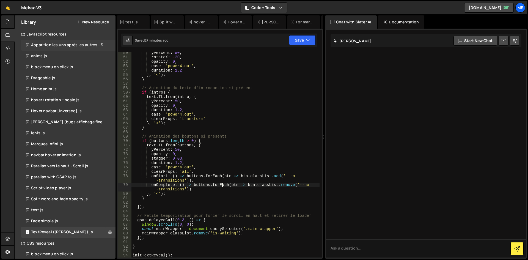
click at [56, 46] on div "Apparition les uns après les autres - Scroll.js" at bounding box center [69, 45] width 76 height 5
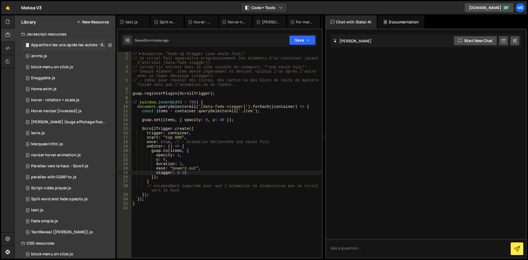
click at [108, 43] on icon at bounding box center [110, 44] width 4 height 5
click at [140, 57] on button "Edit File Settings" at bounding box center [143, 56] width 54 height 11
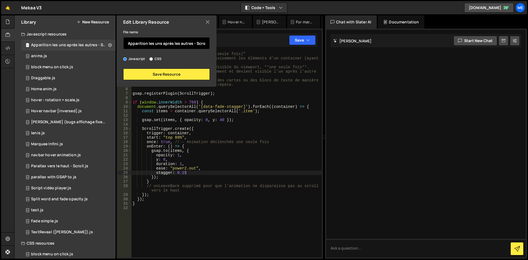
click at [201, 47] on input "Apparition les uns après les autres - Scroll" at bounding box center [166, 43] width 87 height 12
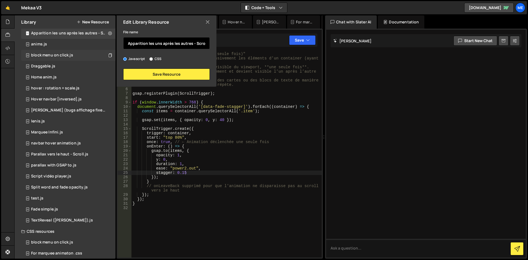
scroll to position [12, 0]
click at [102, 154] on div "Parallax vers le haut - Scroll.js 0" at bounding box center [68, 154] width 94 height 11
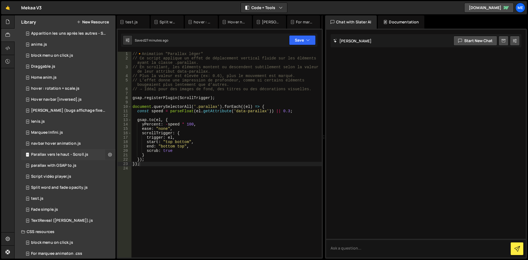
drag, startPoint x: 101, startPoint y: 151, endPoint x: 106, endPoint y: 153, distance: 5.6
click at [106, 153] on div "Parallax vers le haut - Scroll.js 0" at bounding box center [68, 154] width 94 height 11
click at [108, 153] on icon at bounding box center [110, 154] width 4 height 5
click at [142, 163] on button "Edit File Settings" at bounding box center [143, 165] width 54 height 11
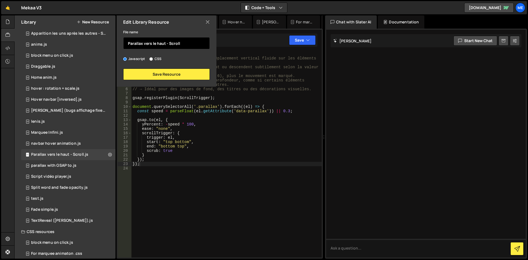
click at [163, 44] on input "Parallax vers le haut - Scroll" at bounding box center [166, 43] width 87 height 12
drag, startPoint x: 165, startPoint y: 44, endPoint x: 143, endPoint y: 45, distance: 21.8
click at [143, 45] on input "Parallax vers le haut - Scroll" at bounding box center [166, 43] width 87 height 12
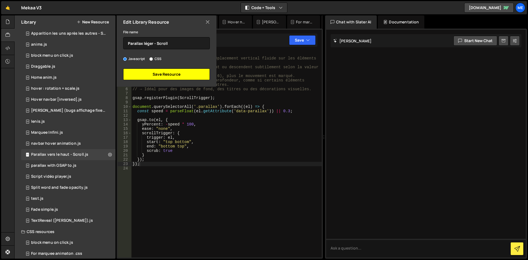
click at [165, 74] on button "Save Resource" at bounding box center [166, 74] width 87 height 12
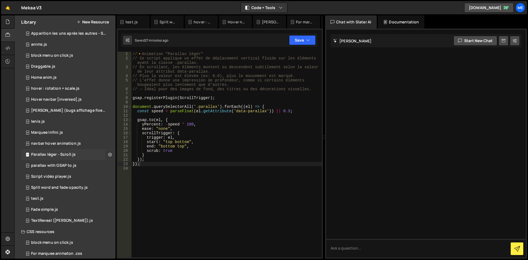
click at [108, 155] on icon at bounding box center [110, 154] width 4 height 5
click at [141, 168] on button "Edit File Settings" at bounding box center [143, 165] width 54 height 11
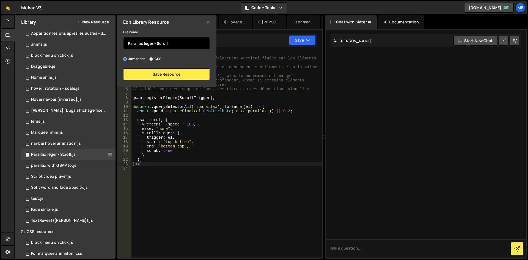
click at [177, 41] on input "Parallax léger - Scroll" at bounding box center [166, 43] width 87 height 12
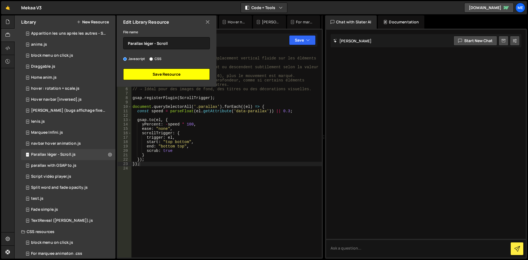
click at [174, 77] on button "Save Resource" at bounding box center [166, 74] width 87 height 12
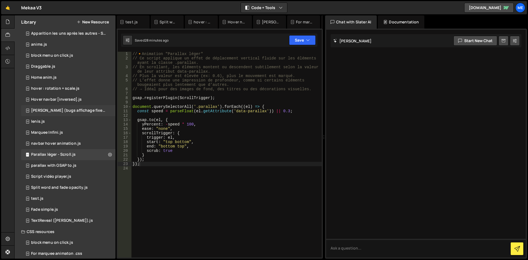
drag, startPoint x: 103, startPoint y: 111, endPoint x: 86, endPoint y: 110, distance: 17.0
click at [86, 110] on div "Lenis (bugs affichage fixed).js" at bounding box center [69, 110] width 76 height 5
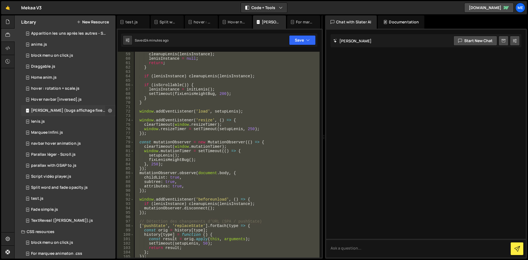
click at [108, 113] on button at bounding box center [110, 111] width 10 height 10
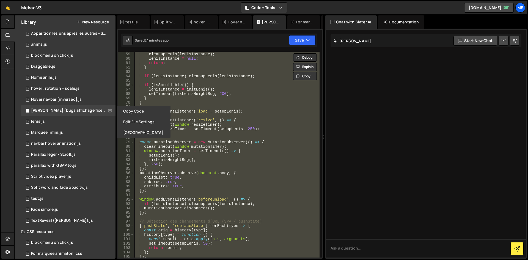
drag, startPoint x: 131, startPoint y: 119, endPoint x: 140, endPoint y: 119, distance: 8.8
click at [132, 120] on button "Edit File Settings" at bounding box center [143, 121] width 54 height 11
type input "Lenis (bugs affichage fixed)"
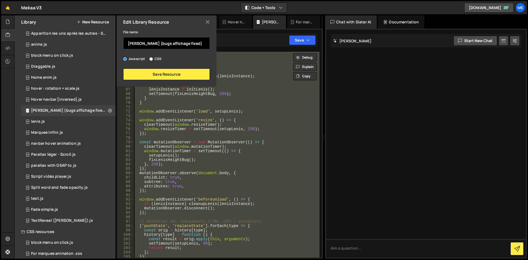
click at [183, 46] on input "Lenis (bugs affichage fixed)" at bounding box center [166, 43] width 87 height 12
click at [163, 146] on div "if ( isNewsPage ( )) { cleanupLenis ( lenisInstance ) ; lenisInstance = null ; …" at bounding box center [227, 155] width 186 height 206
type textarea "clearTimeout(window.mutationTimer);"
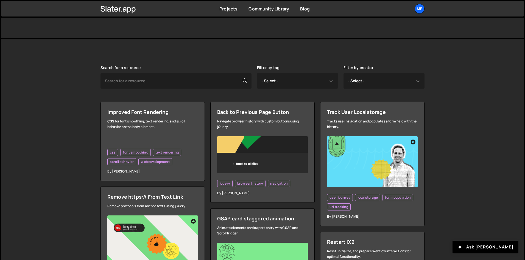
scroll to position [55, 0]
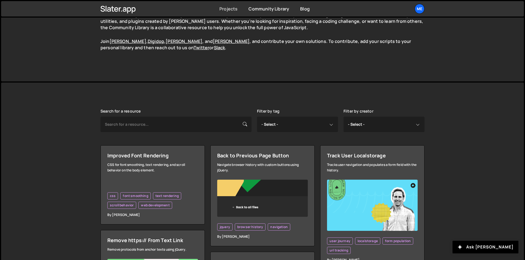
click at [228, 10] on link "Projects" at bounding box center [229, 9] width 18 height 6
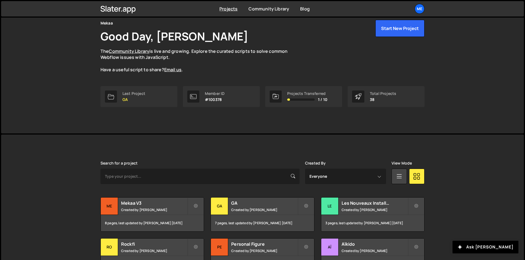
scroll to position [110, 0]
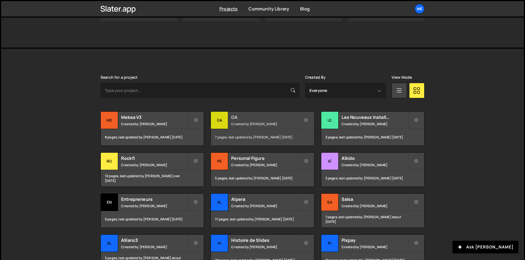
click at [260, 121] on small "Created by Alex Teillet" at bounding box center [264, 123] width 66 height 5
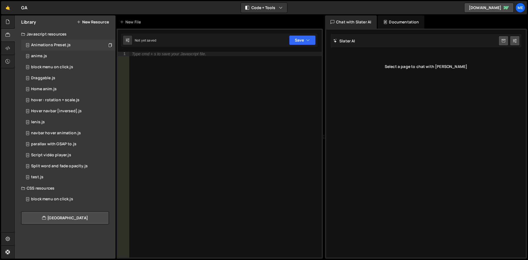
click at [61, 46] on div "Animations Preset.js" at bounding box center [51, 45] width 40 height 5
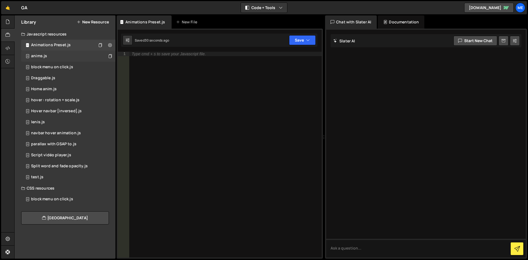
click at [49, 54] on div "anims.js 0" at bounding box center [68, 56] width 94 height 11
click at [74, 69] on div "block menu on click.js 0" at bounding box center [68, 67] width 94 height 11
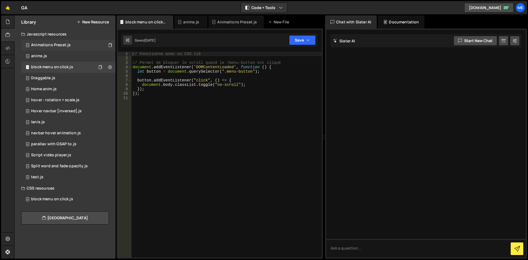
click at [67, 50] on div "Animations Preset.js 0" at bounding box center [68, 45] width 94 height 11
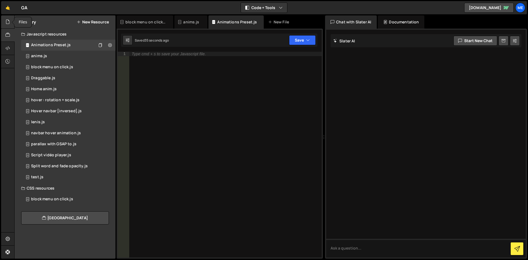
click at [9, 22] on icon at bounding box center [7, 22] width 4 height 6
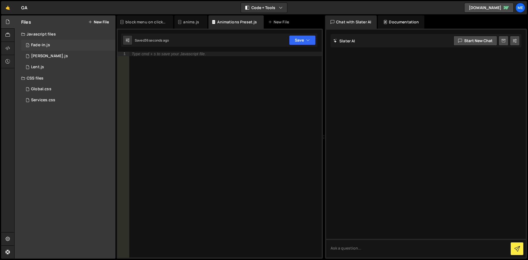
click at [52, 43] on div "1 Fade-in.js 0" at bounding box center [68, 45] width 94 height 11
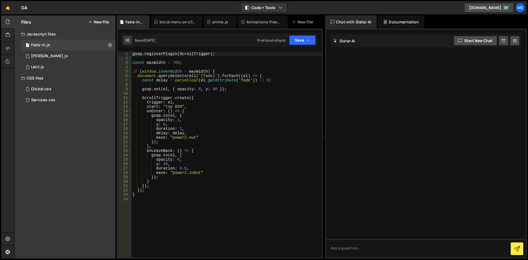
click at [226, 165] on div "gsap . registerPlugin ( ScrollTrigger ) ; const maxWidth = 768 ; if ( window . …" at bounding box center [226, 159] width 190 height 214
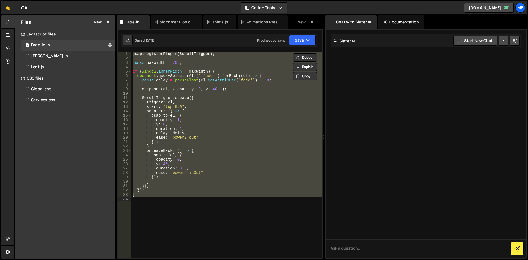
click at [202, 146] on div "gsap . registerPlugin ( ScrollTrigger ) ; const maxWidth = 768 ; if ( window . …" at bounding box center [226, 155] width 190 height 206
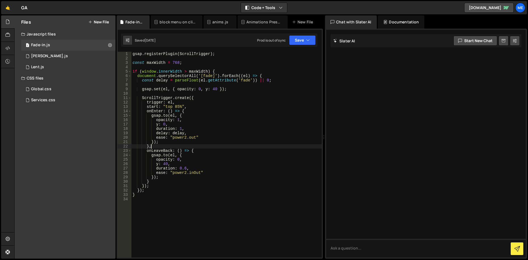
click at [255, 131] on div "gsap . registerPlugin ( ScrollTrigger ) ; const maxWidth = 768 ; if ( window . …" at bounding box center [226, 159] width 190 height 214
type textarea "duration: 1,"
click at [199, 205] on div "gsap . registerPlugin ( ScrollTrigger ) ; const maxWidth = 768 ; if ( window . …" at bounding box center [226, 159] width 190 height 214
click at [163, 180] on div "gsap . registerPlugin ( ScrollTrigger ) ; const maxWidth = 768 ; if ( window . …" at bounding box center [226, 159] width 190 height 214
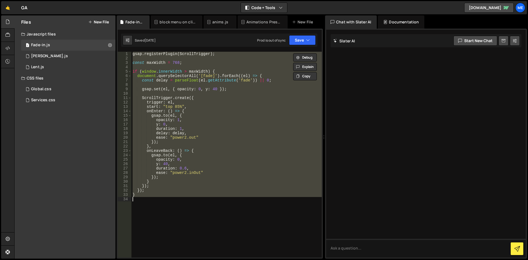
click at [270, 155] on div "gsap . registerPlugin ( ScrollTrigger ) ; const maxWidth = 768 ; if ( window . …" at bounding box center [226, 155] width 190 height 206
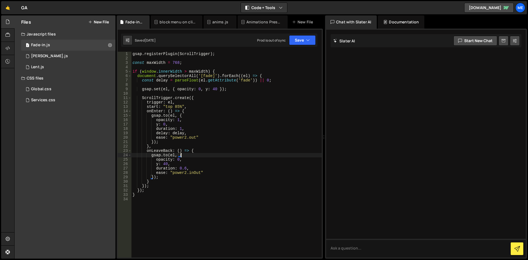
click at [157, 196] on div "gsap . registerPlugin ( ScrollTrigger ) ; const maxWidth = 768 ; if ( window . …" at bounding box center [226, 159] width 190 height 214
type textarea "}"
paste textarea
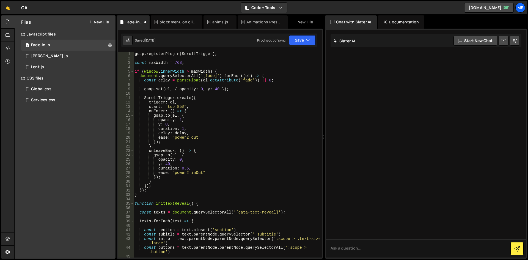
click at [134, 54] on div "gsap . registerPlugin ( ScrollTrigger ) ; const maxWidth = 768 ; if ( window . …" at bounding box center [227, 159] width 186 height 214
type textarea "gsap.registerPlugin(ScrollTrigger);"
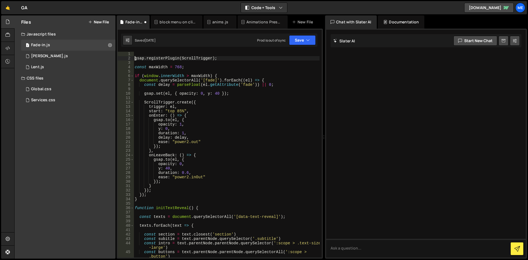
click at [135, 54] on div "gsap . registerPlugin ( ScrollTrigger ) ; const maxWidth = 768 ; if ( window . …" at bounding box center [227, 159] width 186 height 214
click at [171, 196] on div "// Cette animation permet de faire apparaître tout élément ayan gsap . register…" at bounding box center [227, 159] width 186 height 214
click at [157, 199] on div "// Cette animation permet de faire apparaître tout élément ayan gsap . register…" at bounding box center [227, 159] width 186 height 214
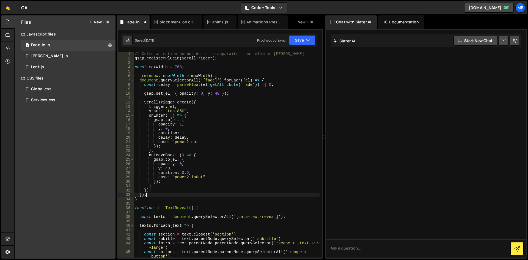
type textarea "}"
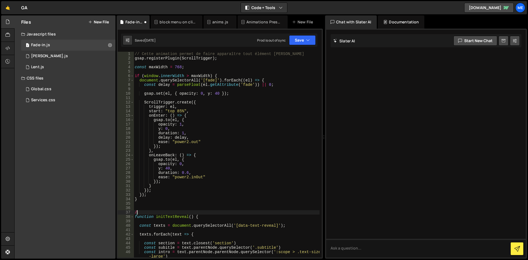
type textarea "//"
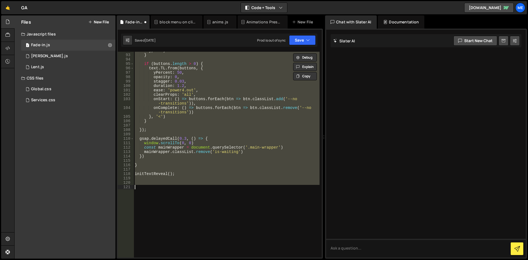
scroll to position [445, 0]
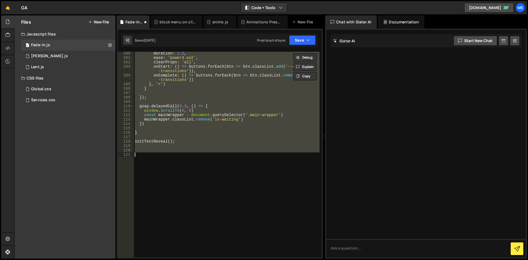
click at [162, 157] on div "duration : 1.2 , ease : 'power4.out' , clearProps : 'all' , onStart : ( ) => bu…" at bounding box center [227, 155] width 186 height 206
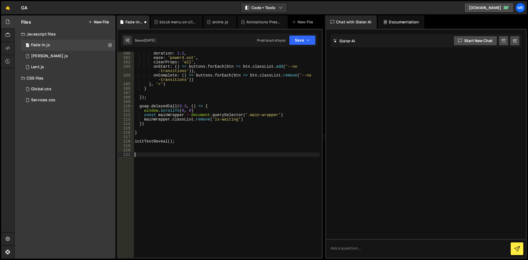
click at [153, 150] on div "duration : 1.2 , ease : 'power4.out' , clearProps : 'all' , onStart : ( ) => bu…" at bounding box center [227, 158] width 186 height 214
paste textarea "initTextReveal();"
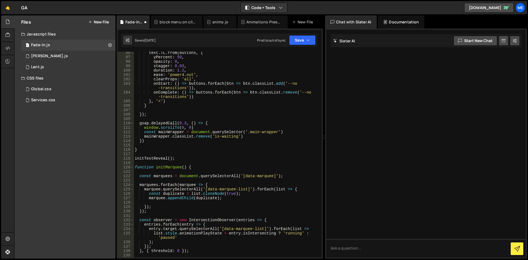
scroll to position [411, 0]
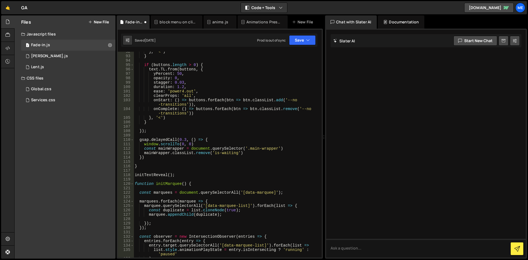
click at [146, 174] on div "} , '<' ) } if ( buttons . length > 0 ) { text . TL . from ( buttons , { yPerce…" at bounding box center [227, 156] width 186 height 214
type textarea "initTextReveal();"
click at [147, 168] on div "} , '<' ) } if ( buttons . length > 0 ) { text . TL . from ( buttons , { yPerce…" at bounding box center [227, 156] width 186 height 214
click at [186, 172] on div "} , '<' ) } if ( buttons . length > 0 ) { text . TL . from ( buttons , { yPerce…" at bounding box center [227, 156] width 186 height 214
click at [184, 175] on div "} , '<' ) } if ( buttons . length > 0 ) { text . TL . from ( buttons , { yPerce…" at bounding box center [227, 156] width 186 height 214
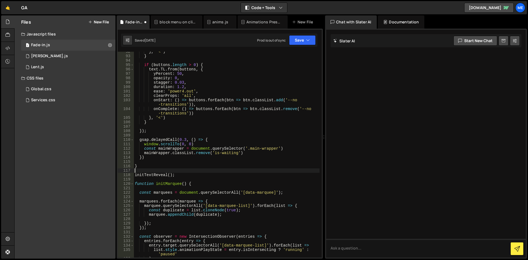
type textarea "initTextReveal();"
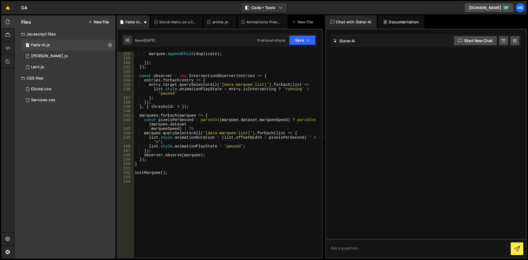
scroll to position [603, 0]
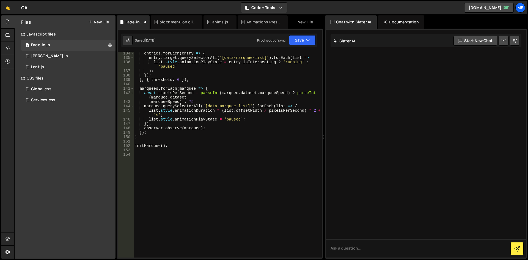
click at [179, 164] on div "entries . forEach ( entry => { entry . target . querySelectorAll ( '[data-marqu…" at bounding box center [227, 158] width 186 height 214
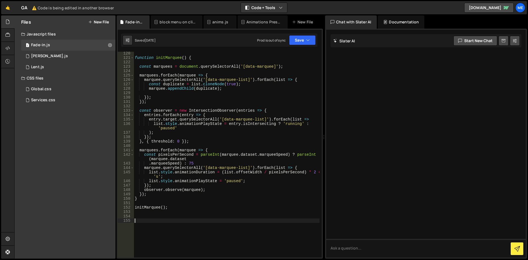
scroll to position [541, 0]
click at [154, 215] on div "function initMarquee ( ) { const marquees = document . querySelectorAll ( '[dat…" at bounding box center [227, 158] width 186 height 214
type textarea "initMarquee();"
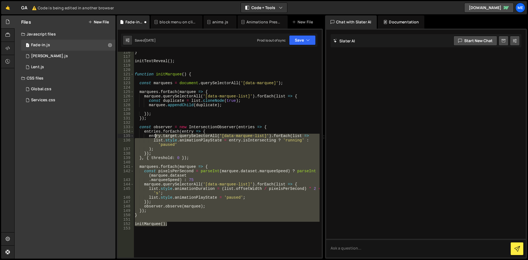
scroll to position [492, 0]
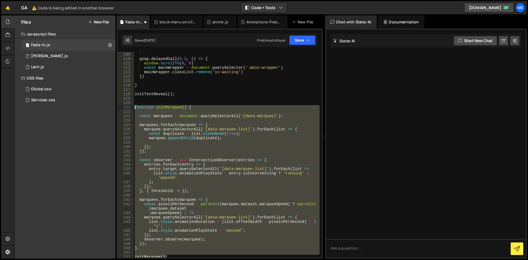
drag, startPoint x: 179, startPoint y: 207, endPoint x: 128, endPoint y: 106, distance: 113.3
click at [128, 106] on div "108 109 110 111 112 113 114 115 116 117 118 119 120 121 122 123 124 125 126 127…" at bounding box center [220, 155] width 204 height 206
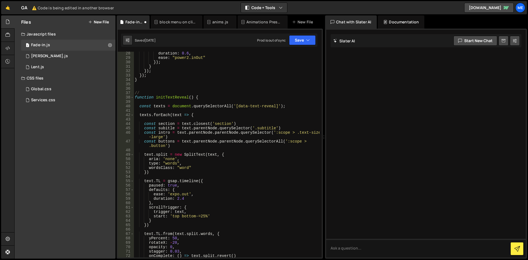
scroll to position [103, 0]
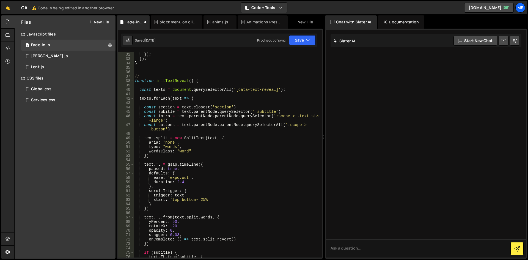
type textarea "initMarquee();"
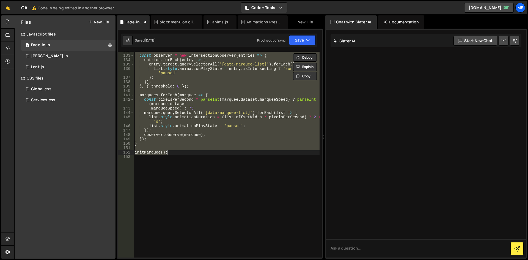
scroll to position [598, 0]
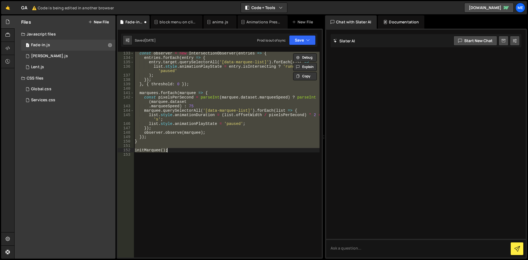
click at [220, 165] on div "const observer = new IntersectionObserver ( entries => { entries . forEach ( en…" at bounding box center [227, 158] width 186 height 214
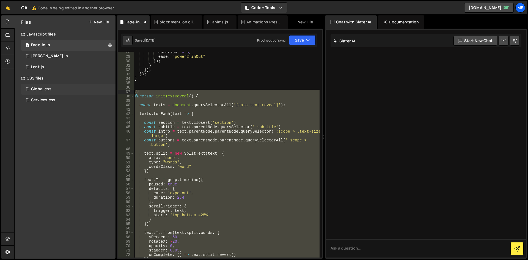
scroll to position [62, 0]
drag, startPoint x: 193, startPoint y: 151, endPoint x: 112, endPoint y: 90, distance: 101.9
click at [112, 90] on div "Files New File Javascript files 1 Fade-in.js 0 1 Lenis.js 0 1 Lent.js 0" at bounding box center [270, 136] width 513 height 243
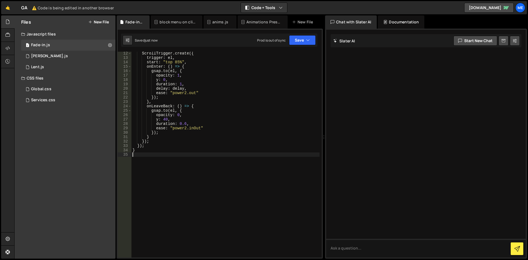
scroll to position [32, 0]
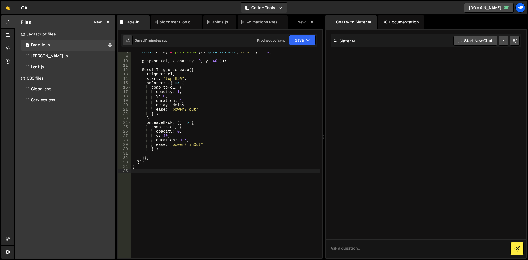
type textarea "}"
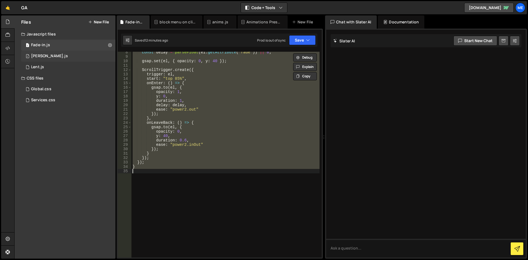
click at [60, 54] on div "1 Lenis.js 0" at bounding box center [68, 56] width 94 height 11
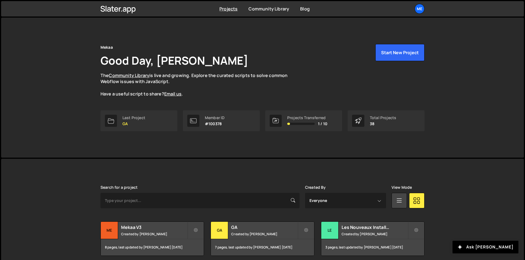
click at [217, 52] on div "Mekaa Good Day, Alex Teillet The Community Library is live and growing. Explore…" at bounding box center [263, 70] width 324 height 53
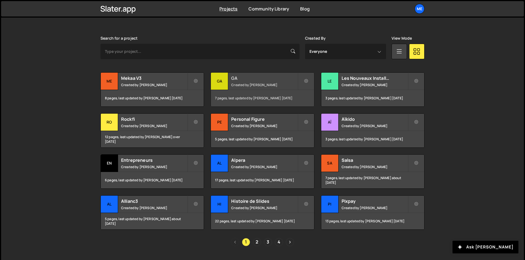
scroll to position [149, 0]
click at [253, 202] on h2 "Histoire de Slides" at bounding box center [264, 201] width 66 height 6
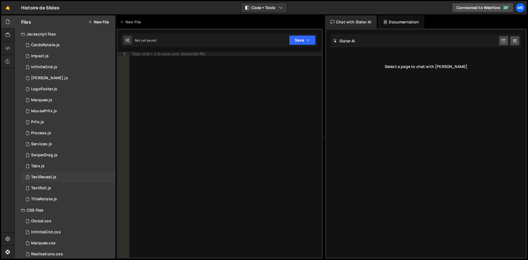
click at [51, 174] on div "1 TextReveal.js 0" at bounding box center [68, 176] width 94 height 11
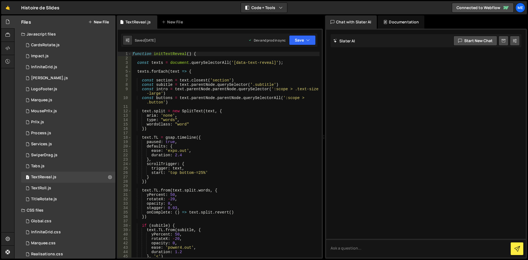
click at [212, 139] on div "function initTextReveal ( ) { const texts = document . querySelectorAll ( '[dat…" at bounding box center [225, 159] width 188 height 214
type textarea "initTextReveal();"
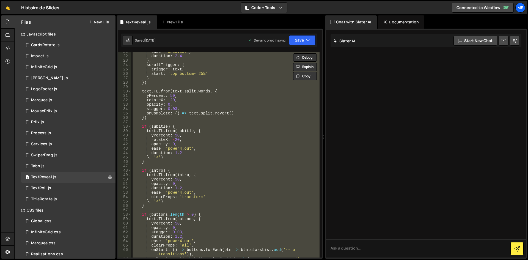
scroll to position [181, 0]
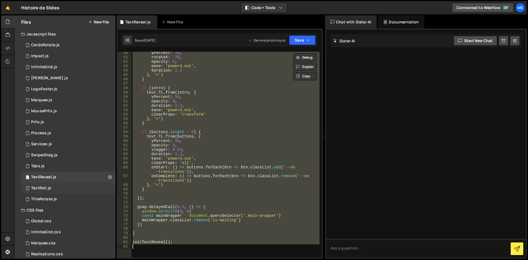
click at [69, 187] on div "1 TextRoll.js 0" at bounding box center [68, 187] width 94 height 11
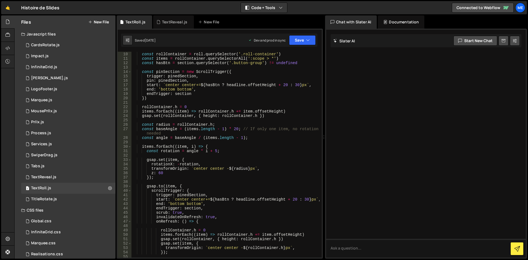
scroll to position [0, 0]
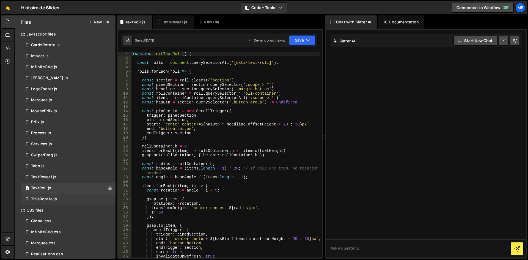
click at [51, 195] on div "1 TitleRotate.js 0" at bounding box center [68, 198] width 94 height 11
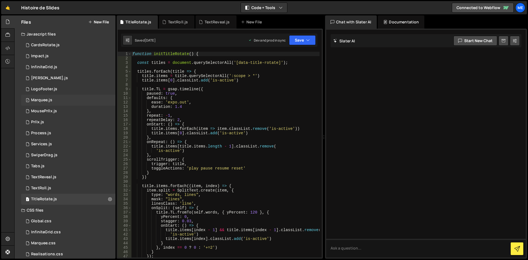
click at [62, 102] on div "1 Marquee.js 0" at bounding box center [68, 100] width 94 height 11
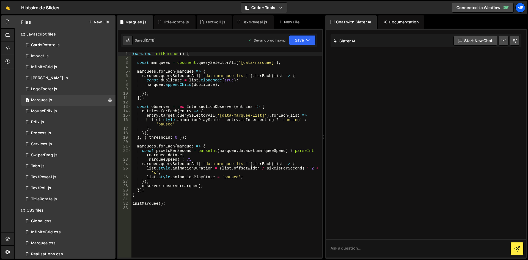
click at [232, 237] on div "function initMarquee ( ) { const marquees = document . querySelectorAll ( '[dat…" at bounding box center [226, 159] width 190 height 214
type textarea "initMarquee();"
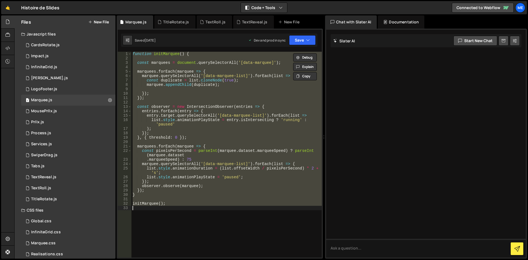
click at [226, 211] on div "function initMarquee ( ) { const marquees = document . querySelectorAll ( '[dat…" at bounding box center [226, 155] width 190 height 206
click at [171, 190] on div "function initMarquee ( ) { const marquees = document . querySelectorAll ( '[dat…" at bounding box center [226, 155] width 190 height 206
type textarea "});"
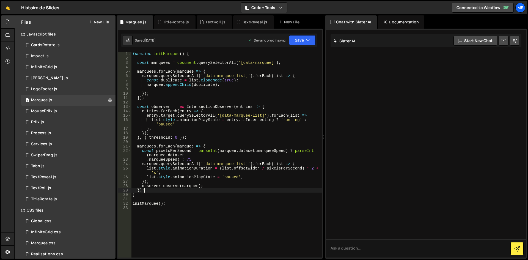
click at [158, 213] on div "function initMarquee ( ) { const marquees = document . querySelectorAll ( '[dat…" at bounding box center [226, 159] width 190 height 214
paste textarea "});"
type textarea "});"
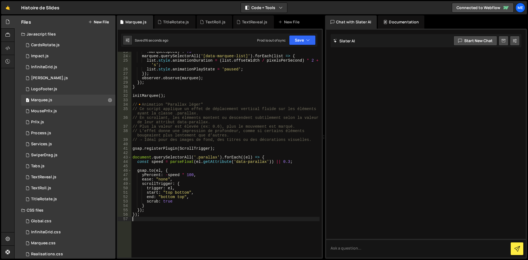
scroll to position [109, 0]
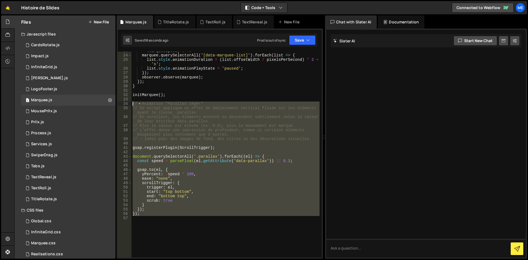
drag, startPoint x: 156, startPoint y: 221, endPoint x: 113, endPoint y: 104, distance: 125.1
click at [113, 104] on div "Files New File Javascript files 1 CardsRotate.js 0 1 Impact.js 0 1 InfiniteGrid…" at bounding box center [270, 136] width 513 height 243
type textarea "// 🔸 Animation "Parallax léger" // Ce script applique un effet de déplacement v…"
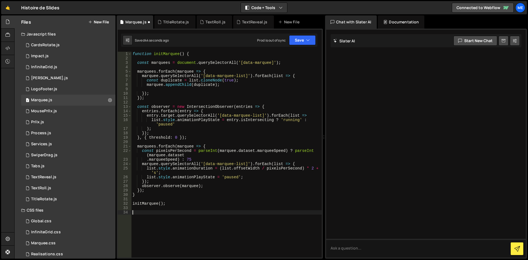
scroll to position [0, 0]
click at [62, 72] on div "1 InfiniteGrid.js 0" at bounding box center [68, 67] width 94 height 11
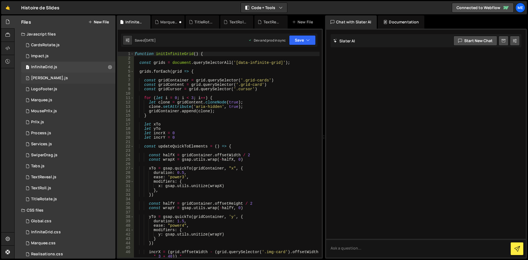
click at [51, 78] on div "1 Lenis.js 0" at bounding box center [68, 78] width 94 height 11
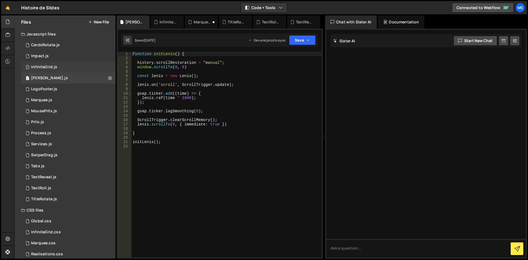
click at [64, 62] on div "1 InfiniteGrid.js 0" at bounding box center [68, 67] width 94 height 11
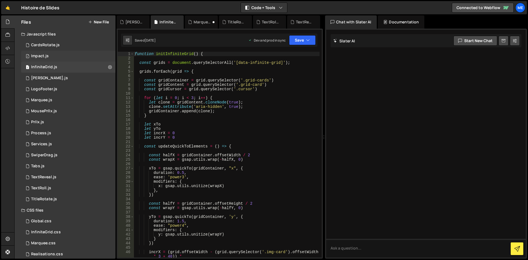
click at [65, 52] on div "1 Impact.js 0" at bounding box center [68, 56] width 94 height 11
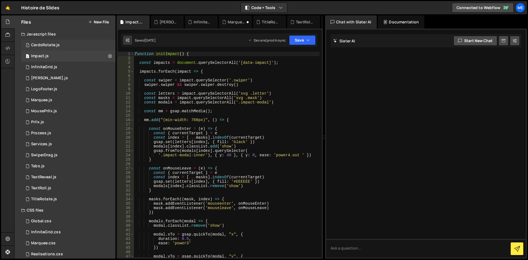
click at [64, 42] on div "1 CardsRotate.js 0" at bounding box center [68, 45] width 94 height 11
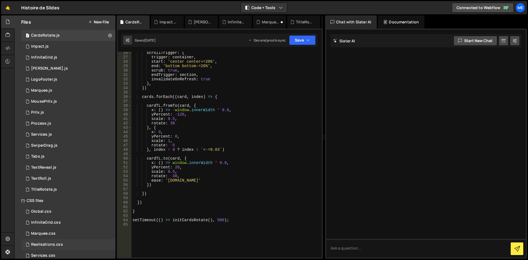
scroll to position [40, 0]
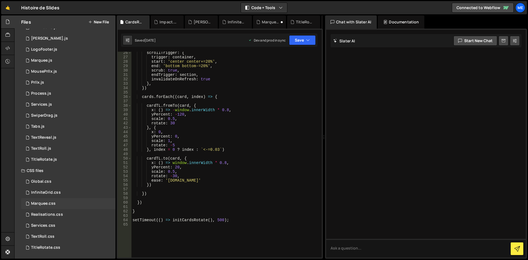
click at [76, 204] on div "Marquee.css 0" at bounding box center [68, 203] width 94 height 11
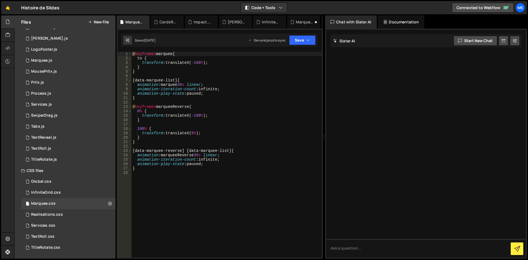
click at [184, 108] on div "@ keyframes marquee { to { transform : translateX( -100 % ) ; } } [ data-marque…" at bounding box center [226, 159] width 190 height 214
type textarea "}"
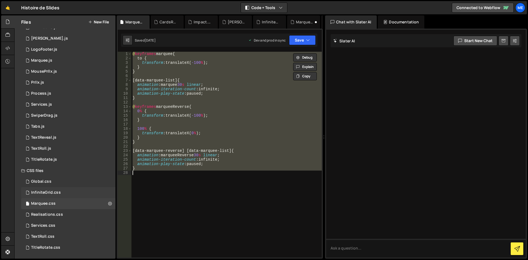
click at [58, 191] on div "InfiniteGrid.css" at bounding box center [46, 192] width 30 height 5
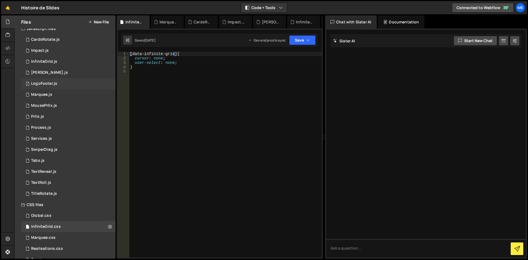
scroll to position [0, 0]
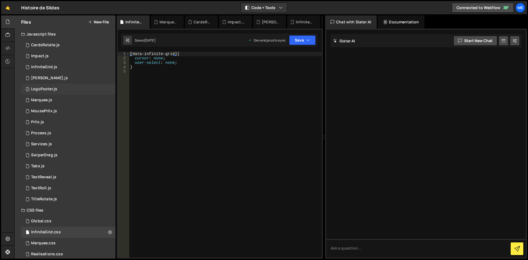
click at [51, 81] on div "1 Lenis.js 0" at bounding box center [68, 78] width 94 height 11
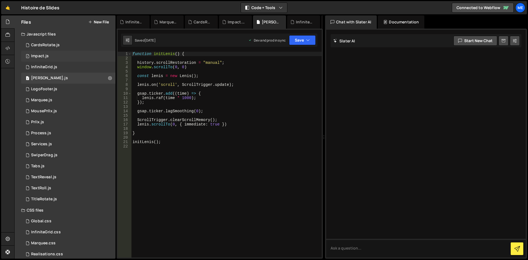
click at [59, 60] on div "1 Impact.js 0" at bounding box center [68, 56] width 94 height 11
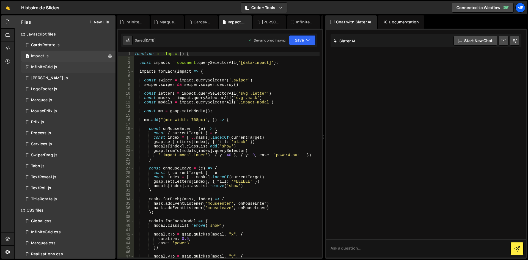
click at [56, 64] on div "1 InfiniteGrid.js 0" at bounding box center [68, 67] width 94 height 11
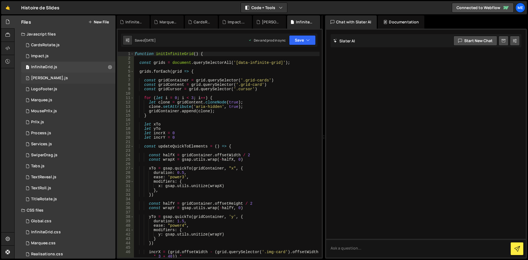
click at [51, 74] on div "1 Lenis.js 0" at bounding box center [68, 78] width 94 height 11
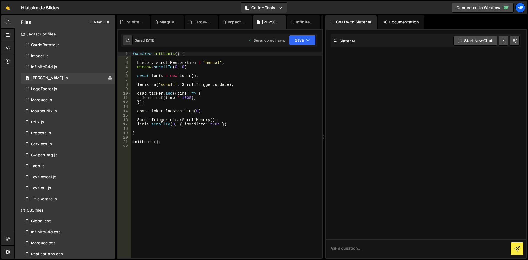
click at [173, 145] on div "function initLenis ( ) { history . scrollRestoration = "manual" ; window . scro…" at bounding box center [226, 159] width 190 height 214
click at [51, 124] on div "1 Prllx.js 0" at bounding box center [68, 121] width 94 height 11
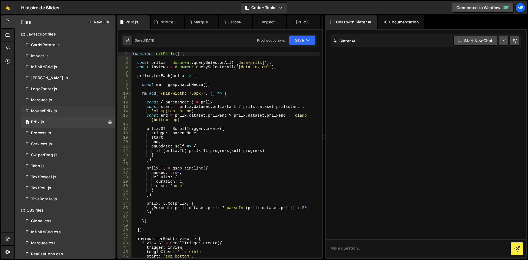
click at [55, 113] on div "1 MousePrllx.js 0" at bounding box center [68, 111] width 94 height 11
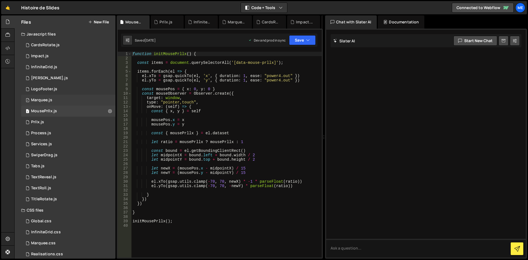
click at [55, 98] on div "1 Marquee.js 0" at bounding box center [68, 100] width 94 height 11
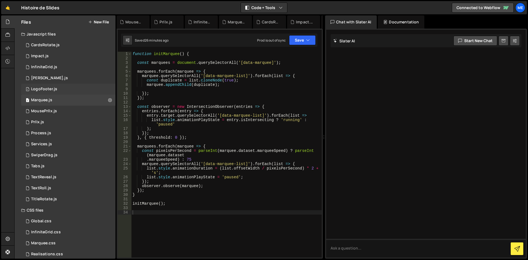
click at [57, 90] on div "1 LogoFooter.js 0" at bounding box center [68, 89] width 94 height 11
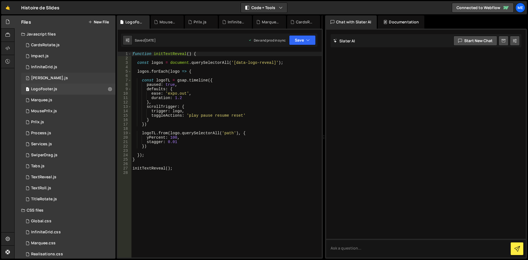
click at [57, 76] on div "1 Lenis.js 0" at bounding box center [68, 78] width 94 height 11
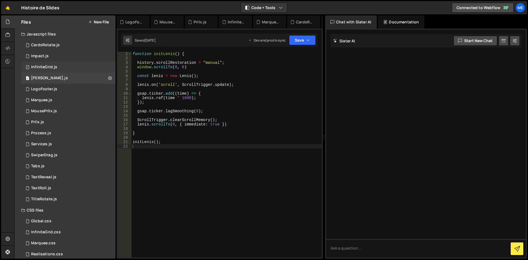
click at [62, 64] on div "1 InfiniteGrid.js 0" at bounding box center [68, 67] width 94 height 11
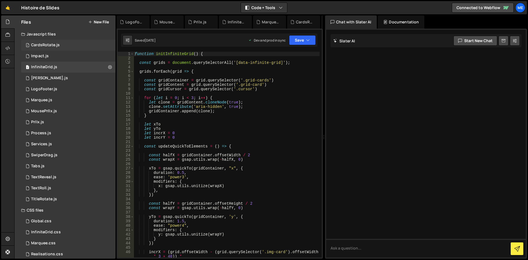
click at [62, 49] on div "1 CardsRotate.js 0" at bounding box center [68, 45] width 94 height 11
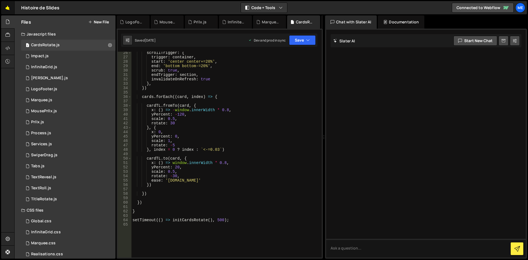
click at [10, 11] on link "🤙" at bounding box center [7, 7] width 13 height 13
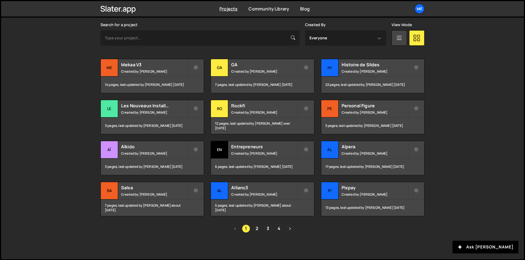
scroll to position [163, 0]
click at [349, 160] on div "17 pages, last updated by [PERSON_NAME] [DATE]" at bounding box center [372, 166] width 103 height 16
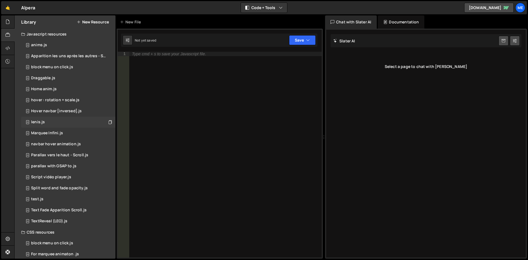
click at [31, 124] on div "lenis.js" at bounding box center [38, 122] width 14 height 5
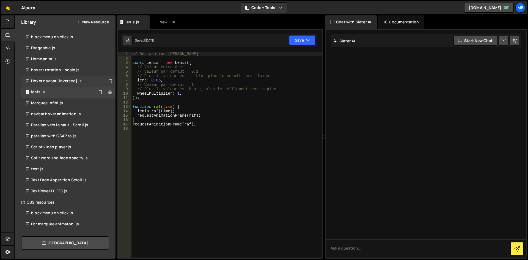
scroll to position [33, 0]
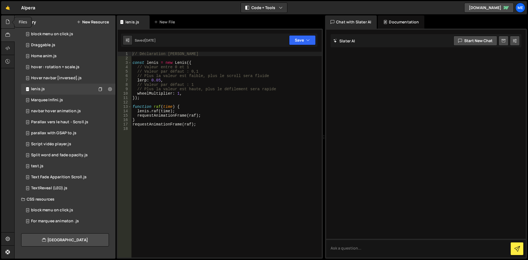
click at [11, 23] on div at bounding box center [7, 21] width 13 height 13
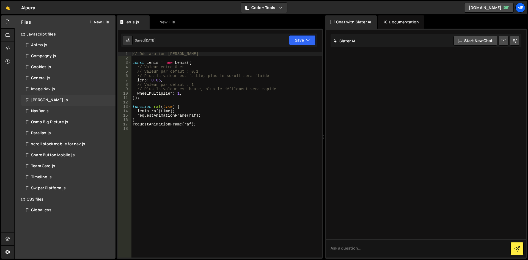
click at [62, 103] on div "1 [PERSON_NAME].js 0" at bounding box center [68, 100] width 94 height 11
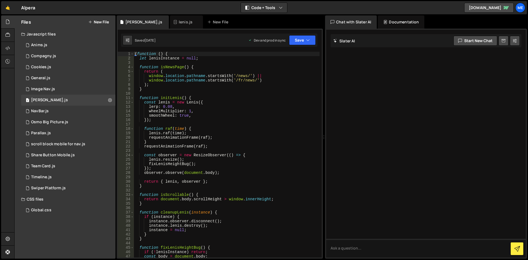
click at [208, 112] on div "( function ( ) { let lenisInstance = null ; function isNewsPage ( ) { return ( …" at bounding box center [227, 159] width 186 height 214
type textarea "})();"
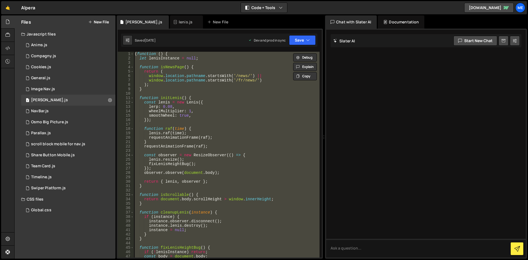
scroll to position [0, 0]
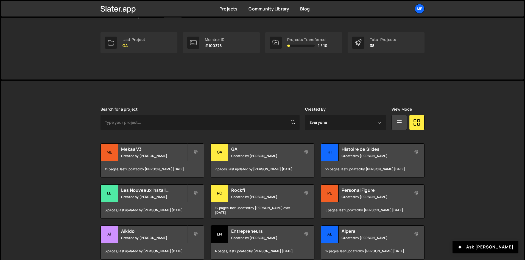
scroll to position [110, 0]
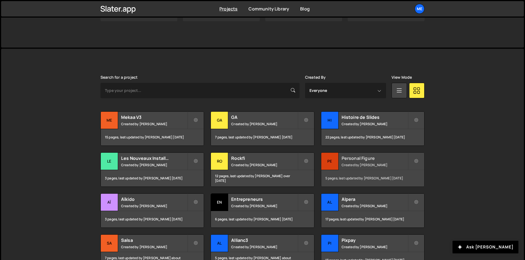
click at [347, 161] on div "Personal Figure Created by [PERSON_NAME]" at bounding box center [372, 160] width 103 height 17
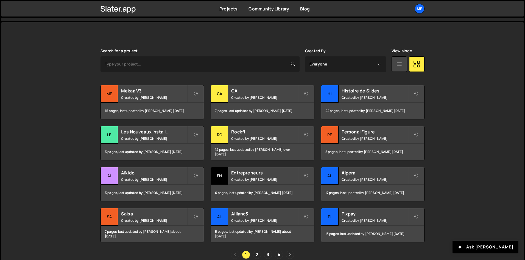
scroll to position [137, 0]
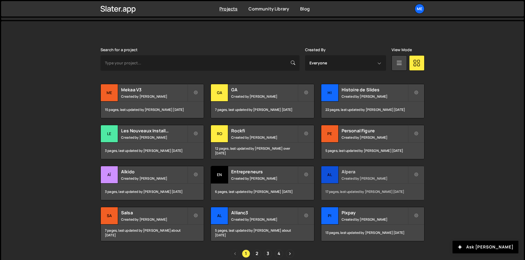
click at [340, 178] on div "Alpera Created by [PERSON_NAME]" at bounding box center [372, 174] width 103 height 17
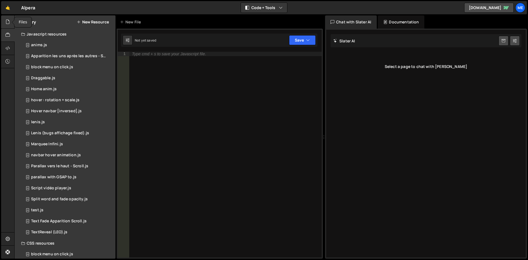
click at [11, 24] on div at bounding box center [7, 21] width 13 height 13
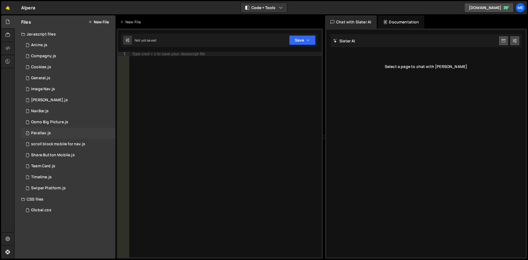
click at [62, 134] on div "1 Parallax.js 0" at bounding box center [68, 132] width 94 height 11
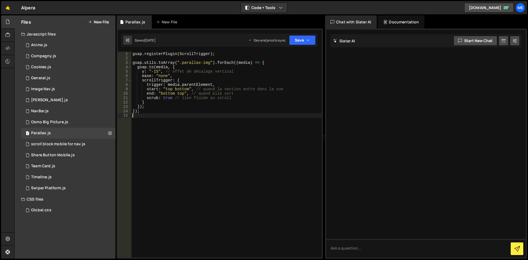
click at [221, 115] on div "gsap . registerPlugin ( ScrollTrigger ) ; gsap . utils . toArray ( ".parallax-i…" at bounding box center [226, 159] width 190 height 214
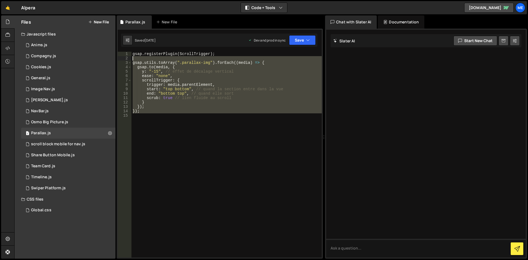
drag, startPoint x: 221, startPoint y: 115, endPoint x: 152, endPoint y: 57, distance: 90.3
click at [152, 57] on div "gsap . registerPlugin ( ScrollTrigger ) ; gsap . utils . toArray ( ".parallax-i…" at bounding box center [226, 159] width 190 height 214
type textarea "gsap.utils.toArray(".parallax-img").forEach((media) => {"
click at [202, 131] on div "gsap . registerPlugin ( ScrollTrigger ) ; gsap . utils . toArray ( ".parallax-i…" at bounding box center [226, 155] width 190 height 206
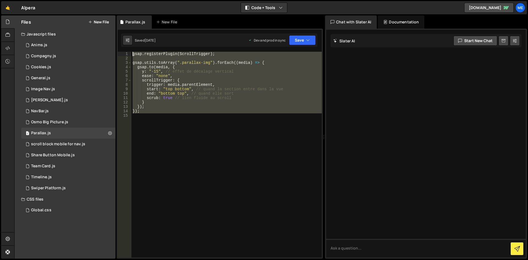
drag, startPoint x: 202, startPoint y: 131, endPoint x: 101, endPoint y: 36, distance: 137.8
click at [101, 36] on div "Files New File Javascript files 1 Anims.js 0 1 Compagny.js 0 1 Cookies.js 0 1 1…" at bounding box center [270, 136] width 513 height 243
type textarea "gsap.registerPlugin(ScrollTrigger);"
click at [59, 113] on div "1 NavBar.js 0" at bounding box center [68, 111] width 94 height 11
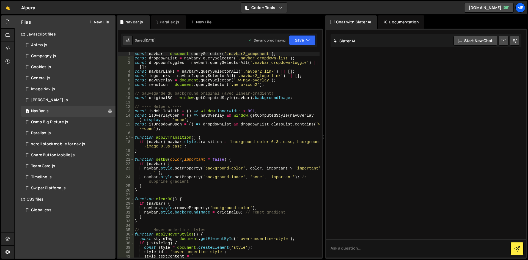
type textarea "// ---- Helpers ----"
click at [209, 108] on div "const navbar = document . querySelector ( '.navbar2_component' ) ; const dropdo…" at bounding box center [227, 159] width 186 height 214
click at [66, 191] on div "1 Swiper Platform.js 0" at bounding box center [68, 187] width 94 height 11
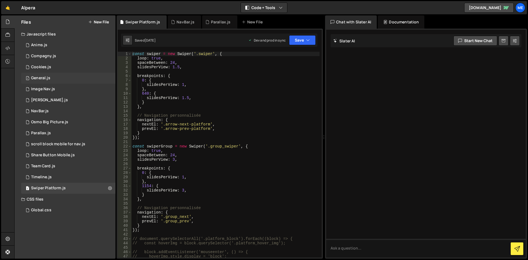
click at [62, 77] on div "1 General.js 0" at bounding box center [68, 78] width 94 height 11
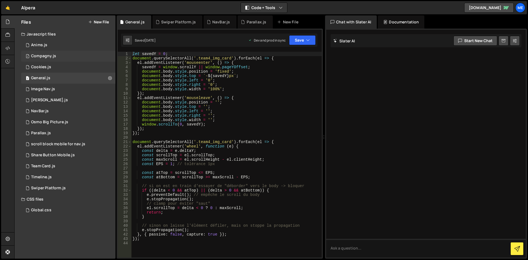
click at [56, 55] on div "1 Compagny.js 0" at bounding box center [68, 56] width 94 height 11
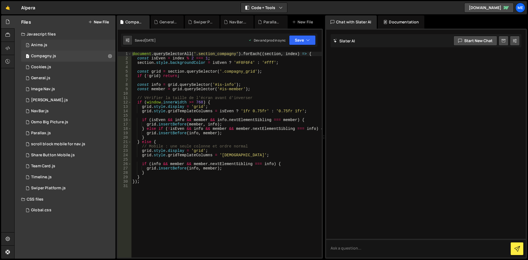
click at [55, 46] on div "1 Anims.js 0" at bounding box center [68, 45] width 94 height 11
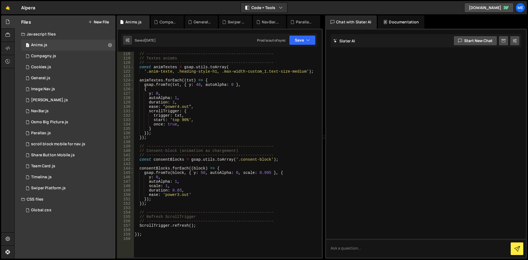
scroll to position [543, 0]
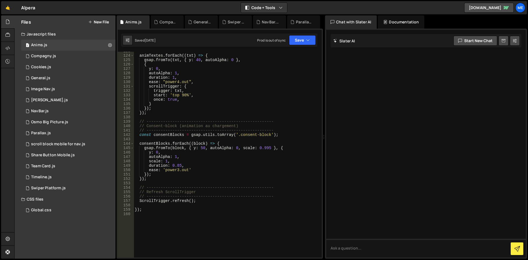
click at [18, 7] on div "🤙 Alpera ⚠️ Code is being edited in another browser" at bounding box center [18, 7] width 34 height 13
click at [7, 7] on link "🤙" at bounding box center [7, 7] width 13 height 13
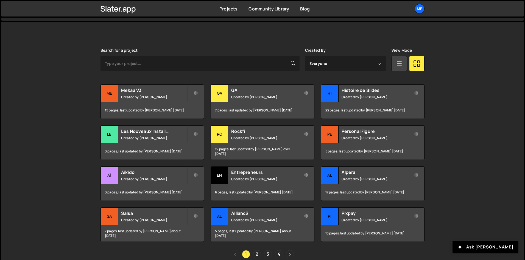
scroll to position [163, 0]
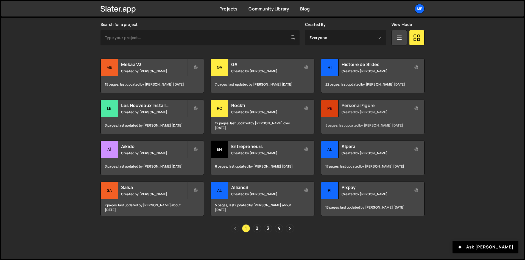
click at [348, 104] on h2 "Personal Figure" at bounding box center [375, 105] width 66 height 6
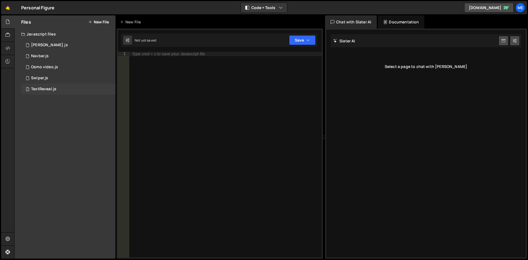
click at [53, 89] on div "TextReveal.js" at bounding box center [43, 89] width 25 height 5
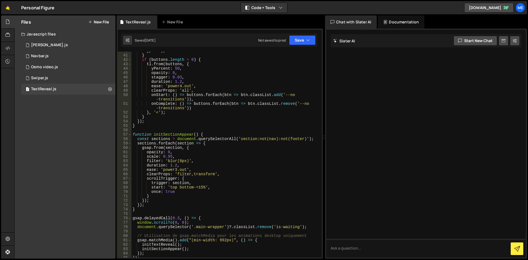
scroll to position [184, 0]
click at [155, 205] on div "} , '<' ) ; } if ( buttons . length > 0 ) { tl . from ( buttons , { yPercent : …" at bounding box center [225, 155] width 188 height 214
click at [151, 207] on div "} , '<' ) ; } if ( buttons . length > 0 ) { tl . from ( buttons , { yPercent : …" at bounding box center [225, 155] width 188 height 214
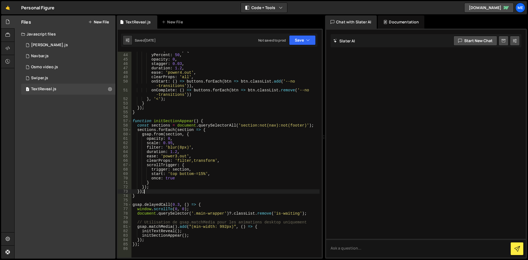
scroll to position [213, 0]
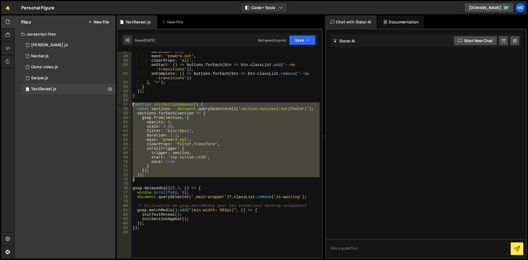
drag, startPoint x: 145, startPoint y: 181, endPoint x: 122, endPoint y: 105, distance: 79.1
click at [122, 105] on div "}); 47 48 49 50 51 52 53 54 55 56 57 58 59 60 61 62 63 64 65 66 67 68 69 70 71 …" at bounding box center [220, 155] width 204 height 206
type textarea "function initSectionAppear() { const sections = document.querySelectorAll('sect…"
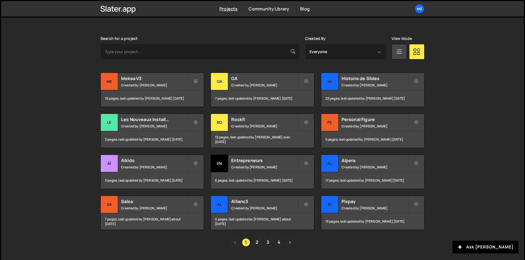
scroll to position [163, 0]
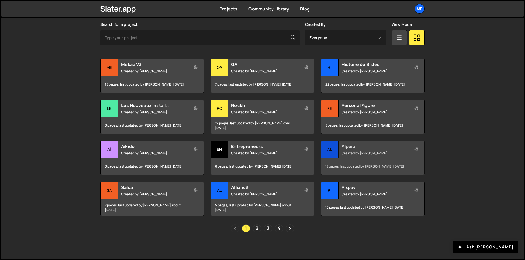
click at [373, 152] on small "Created by Alex Teillet" at bounding box center [375, 153] width 66 height 5
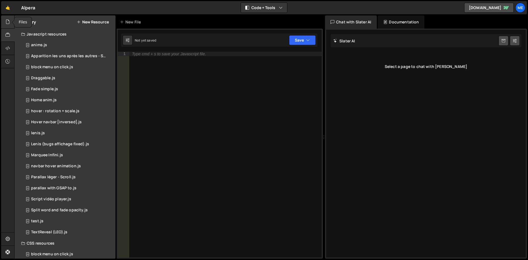
click at [6, 25] on div at bounding box center [7, 21] width 13 height 13
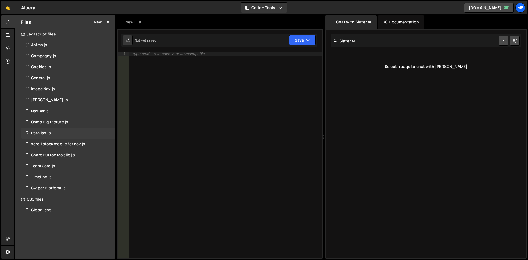
click at [52, 131] on div "1 Parallax.js 0" at bounding box center [68, 132] width 94 height 11
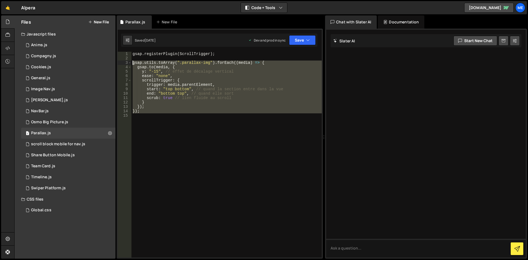
drag, startPoint x: 175, startPoint y: 117, endPoint x: 129, endPoint y: 54, distance: 77.8
click at [129, 54] on div "1 2 3 4 5 6 7 8 9 10 11 12 13 14 15 gsap . registerPlugin ( ScrollTrigger ) ; g…" at bounding box center [220, 155] width 204 height 206
type textarea "gsap.registerPlugin(ScrollTrigger);"
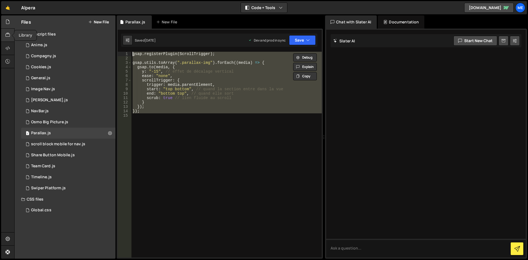
click at [2, 37] on div at bounding box center [7, 35] width 13 height 13
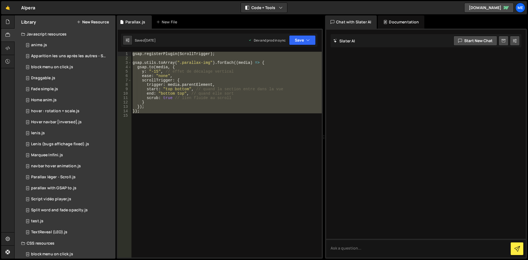
click at [86, 22] on button "New Resource" at bounding box center [93, 22] width 32 height 4
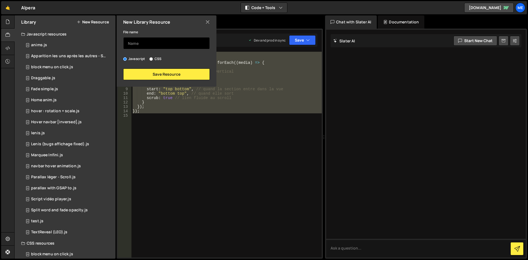
click at [141, 46] on input "text" at bounding box center [166, 43] width 87 height 12
type input "Parallax Img"
click at [149, 67] on div "File name Parallax Img Javascript CSS Save Resource" at bounding box center [166, 54] width 100 height 51
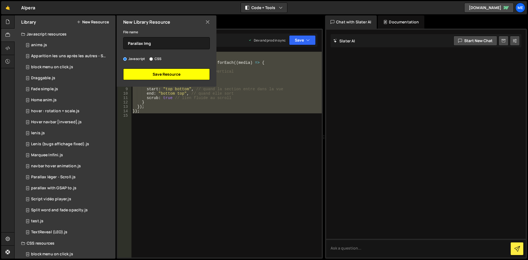
click at [146, 70] on button "Save Resource" at bounding box center [166, 74] width 87 height 12
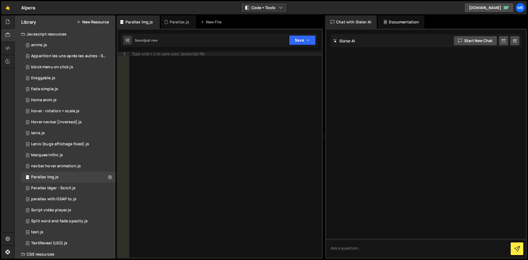
click at [177, 76] on div "Type cmd + s to save your Javascript file." at bounding box center [225, 159] width 193 height 214
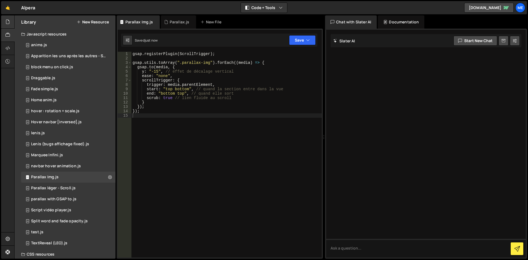
click at [14, 18] on div "Files New File Javascript files 1 Anims.js 0 1 Compagny.js 0 1 Cookies.js 0 1 G…" at bounding box center [64, 136] width 101 height 243
click at [11, 18] on div at bounding box center [7, 21] width 13 height 13
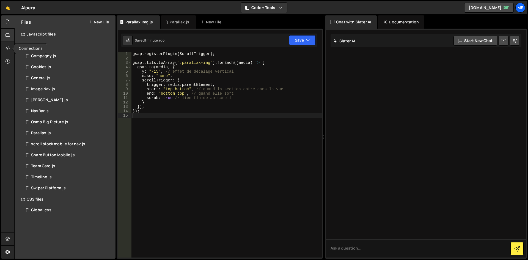
click at [9, 39] on div at bounding box center [7, 35] width 13 height 13
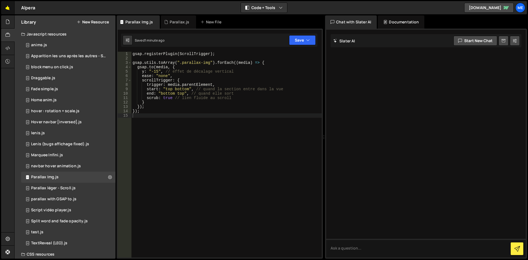
click at [8, 8] on link "🤙" at bounding box center [7, 7] width 13 height 13
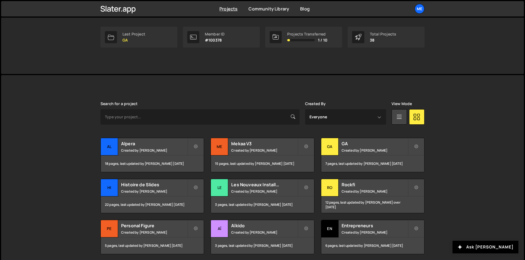
scroll to position [110, 0]
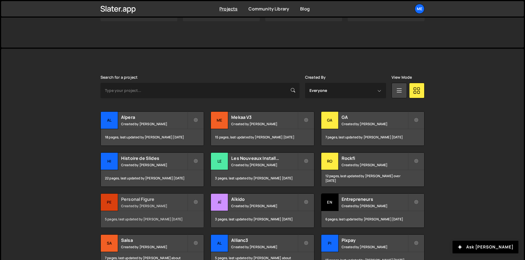
click at [152, 207] on small "Created by [PERSON_NAME]" at bounding box center [154, 205] width 66 height 5
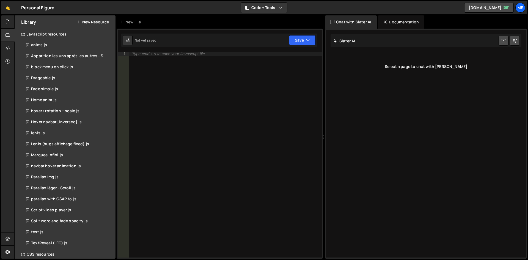
click at [15, 22] on div "Library New Resource" at bounding box center [65, 21] width 101 height 13
click at [7, 22] on icon at bounding box center [7, 22] width 4 height 6
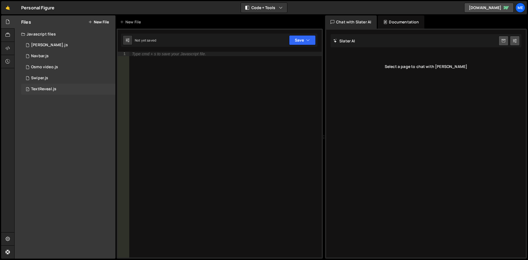
click at [52, 87] on div "TextReveal.js" at bounding box center [43, 89] width 25 height 5
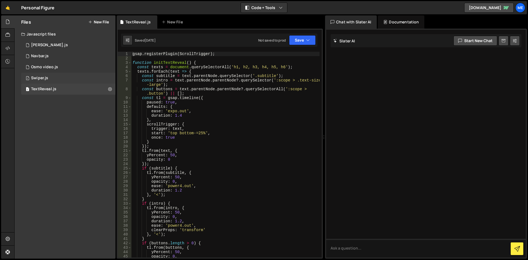
click at [52, 79] on div "1 Swiper.js 0" at bounding box center [68, 78] width 94 height 11
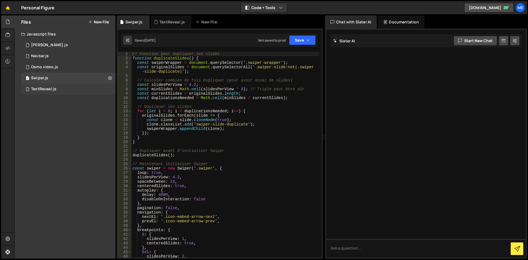
click at [51, 89] on div "TextReveal.js" at bounding box center [43, 89] width 25 height 5
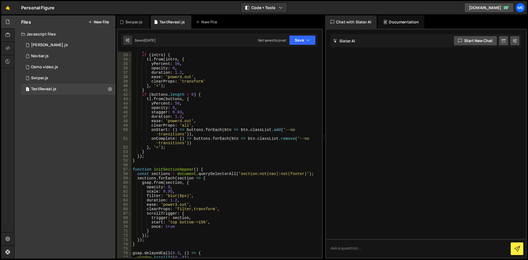
scroll to position [181, 0]
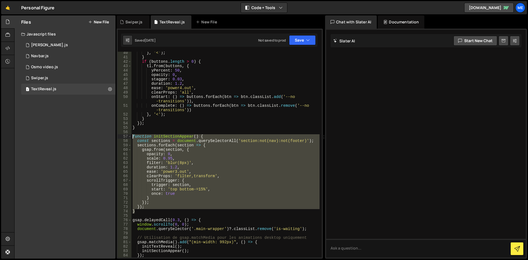
drag, startPoint x: 151, startPoint y: 212, endPoint x: 118, endPoint y: 135, distance: 83.3
click at [118, 135] on div "} 40 41 42 43 44 45 46 47 48 49 50 51 52 53 54 55 56 57 58 59 60 61 62 63 64 65…" at bounding box center [220, 155] width 204 height 206
type textarea "function initSectionAppear() { const sections = document.querySelectorAll('sect…"
click at [12, 31] on div at bounding box center [7, 35] width 13 height 13
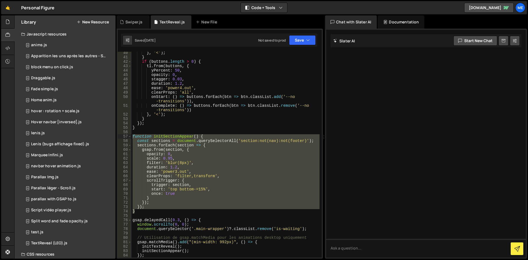
click at [95, 20] on button "New Resource" at bounding box center [93, 22] width 32 height 4
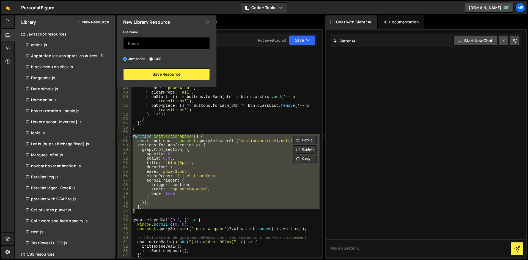
click at [149, 41] on input "text" at bounding box center [166, 43] width 87 height 12
type input "B"
type input "S"
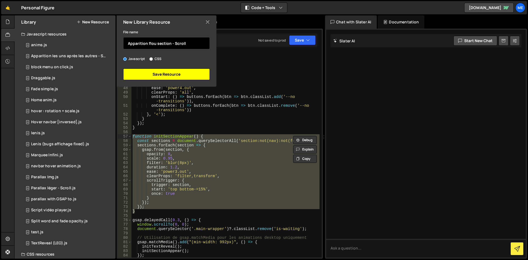
type input "Apparition flou section - Scroll"
click at [166, 79] on button "Save Resource" at bounding box center [166, 74] width 87 height 12
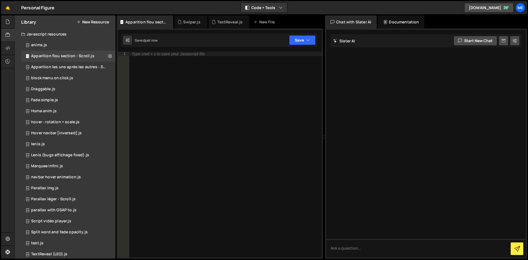
click at [191, 76] on div "Type cmd + s to save your Javascript file." at bounding box center [225, 159] width 193 height 214
paste textarea "}"
type textarea "}"
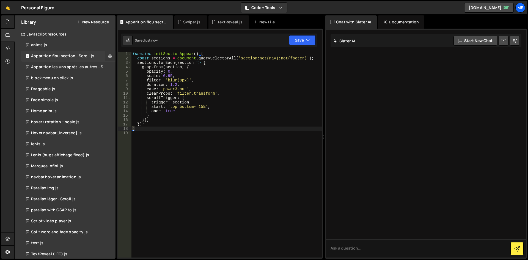
click at [108, 52] on button at bounding box center [110, 56] width 10 height 10
click at [124, 67] on button "Edit File Settings" at bounding box center [143, 67] width 54 height 11
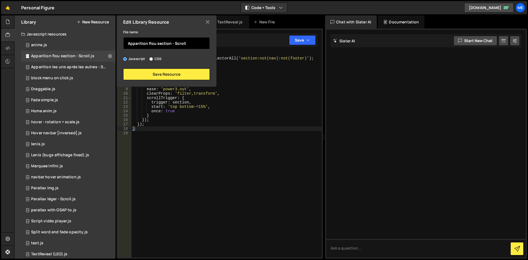
click at [179, 44] on input "Apparition flou section - Scroll" at bounding box center [166, 43] width 87 height 12
